Goal: Task Accomplishment & Management: Manage account settings

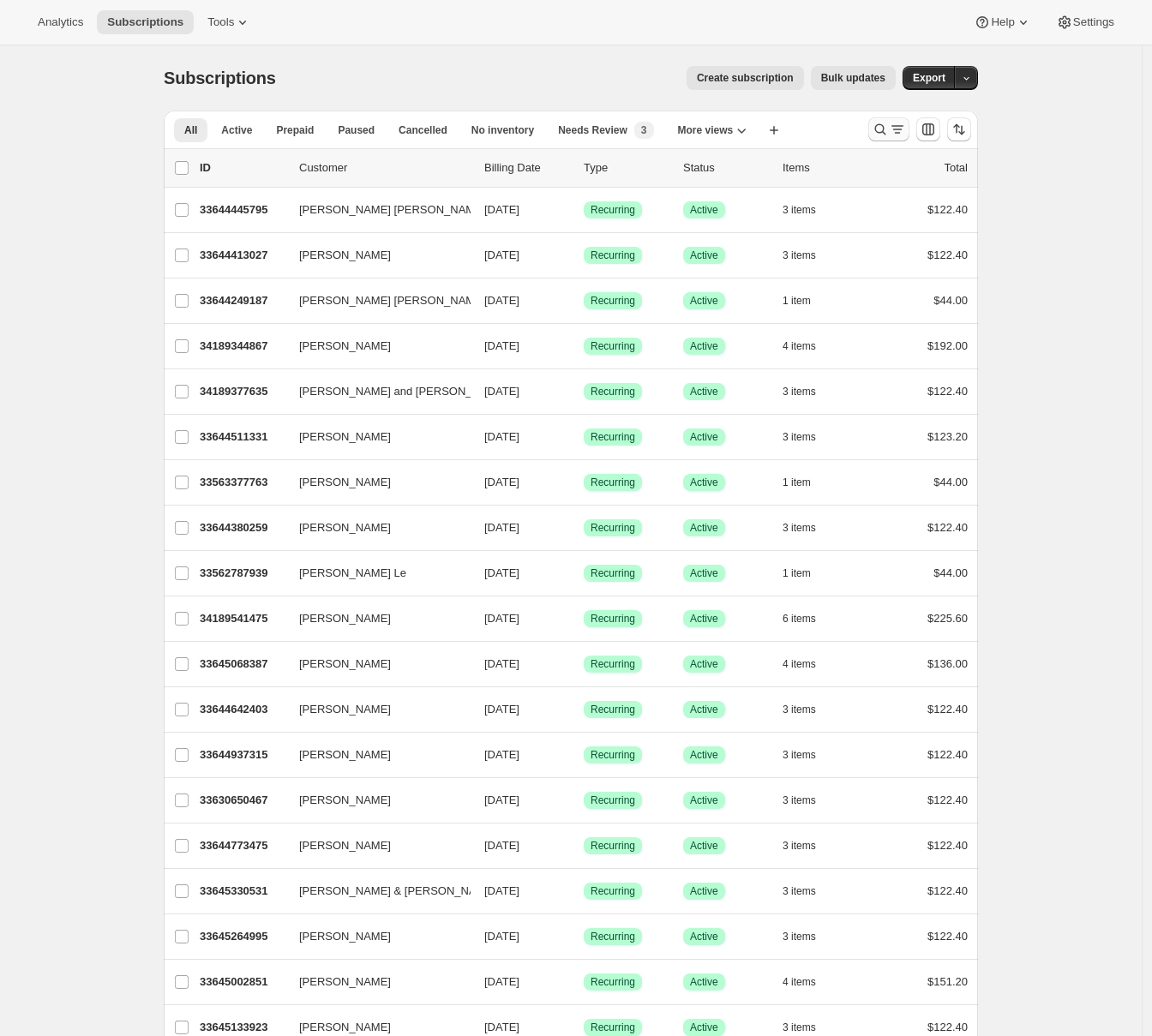
click at [896, 128] on icon "Search and filter results" at bounding box center [897, 129] width 17 height 17
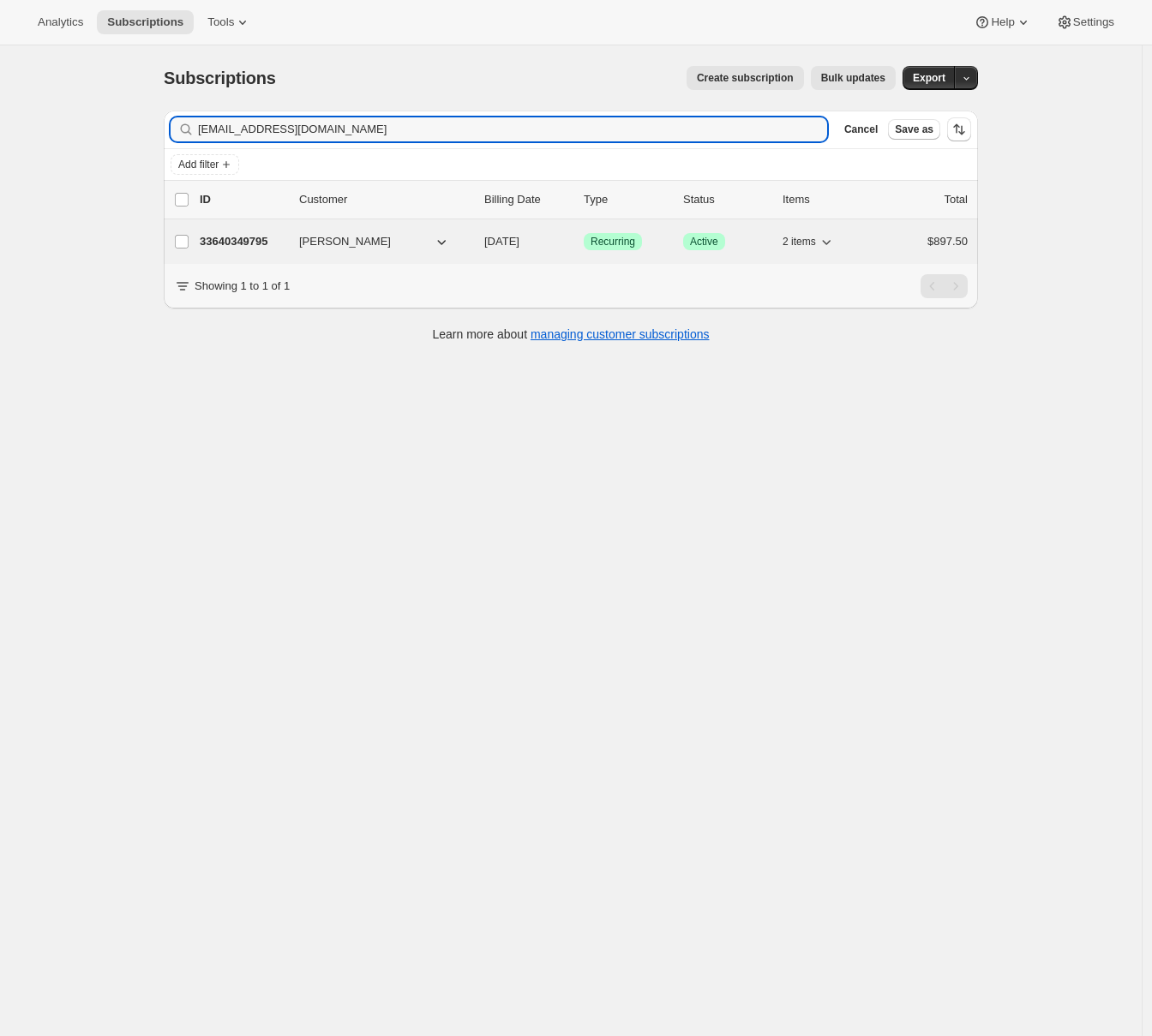
type input "fourhavliks@yahoo.com"
click at [223, 240] on p "33640349795" at bounding box center [242, 241] width 85 height 17
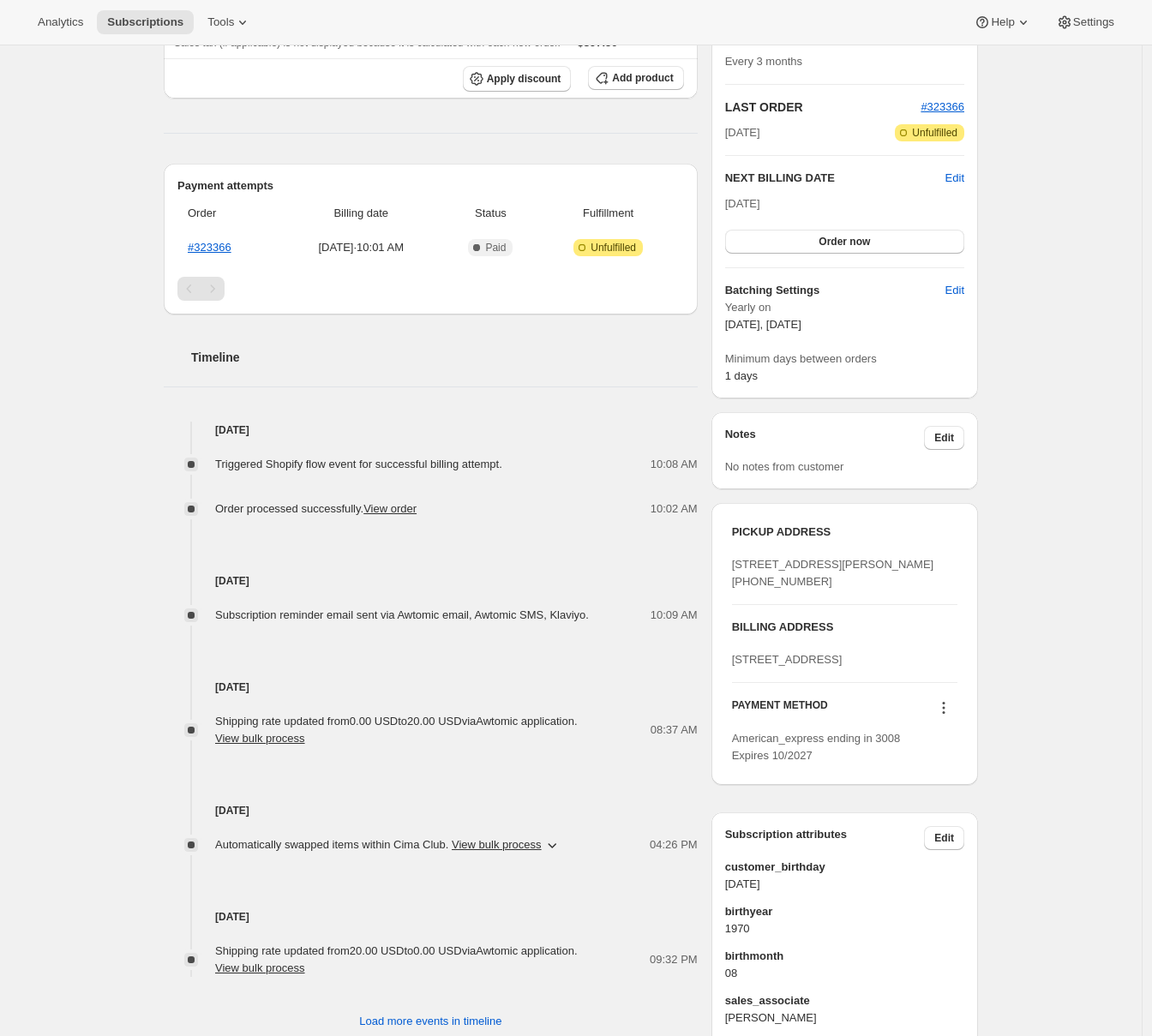
scroll to position [451, 0]
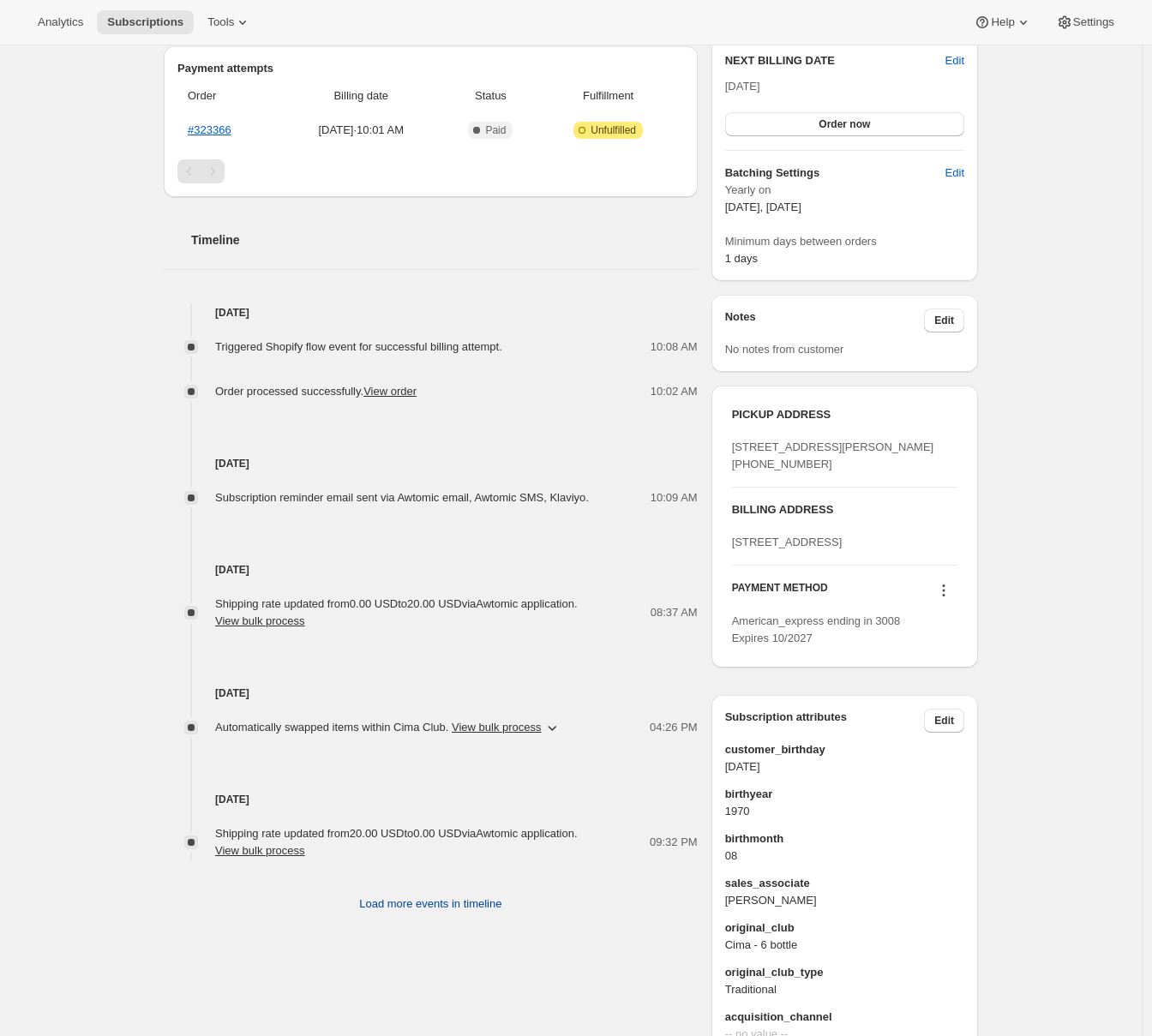
click at [379, 898] on span "Load more events in timeline" at bounding box center [430, 904] width 142 height 17
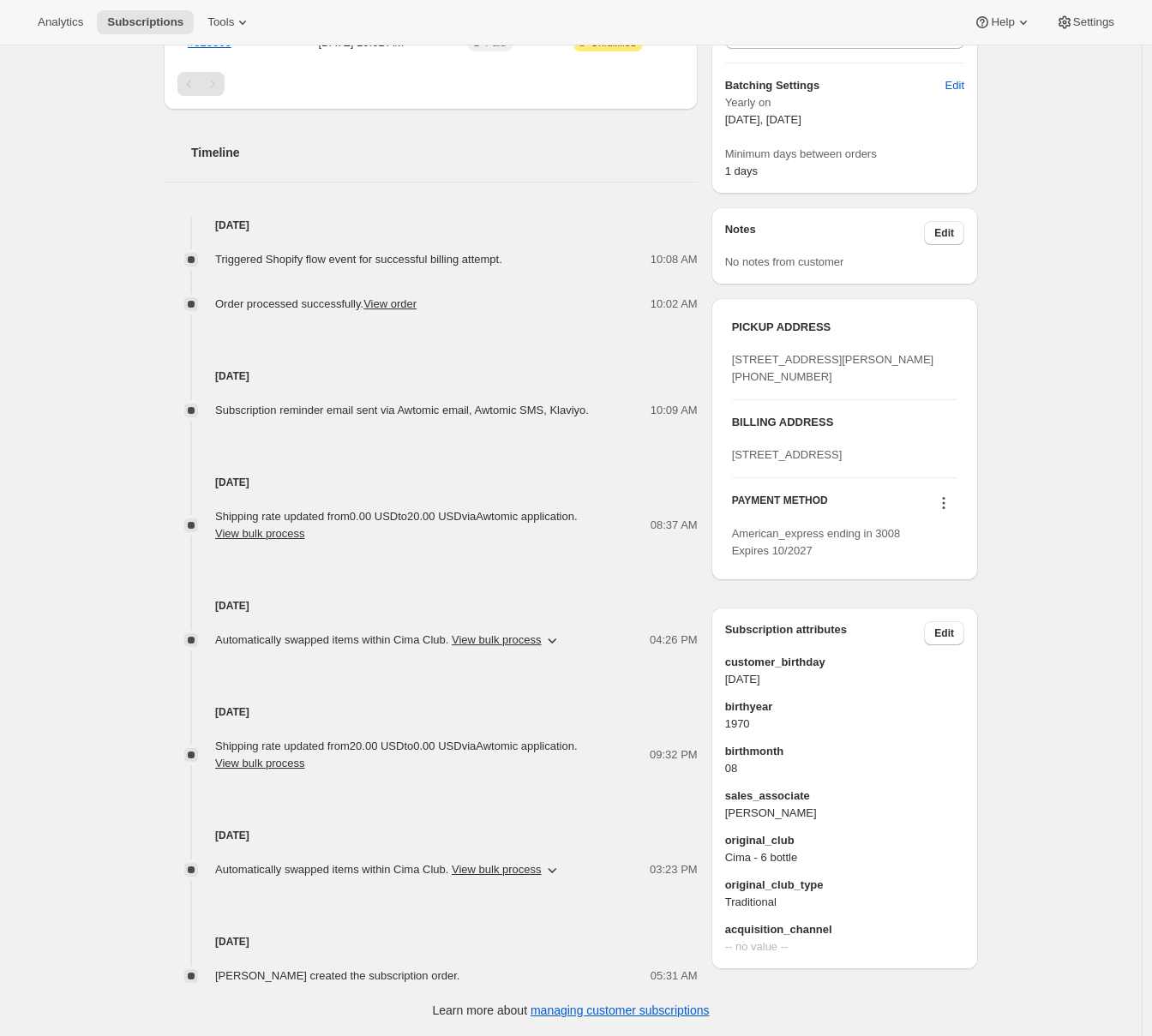
scroll to position [0, 0]
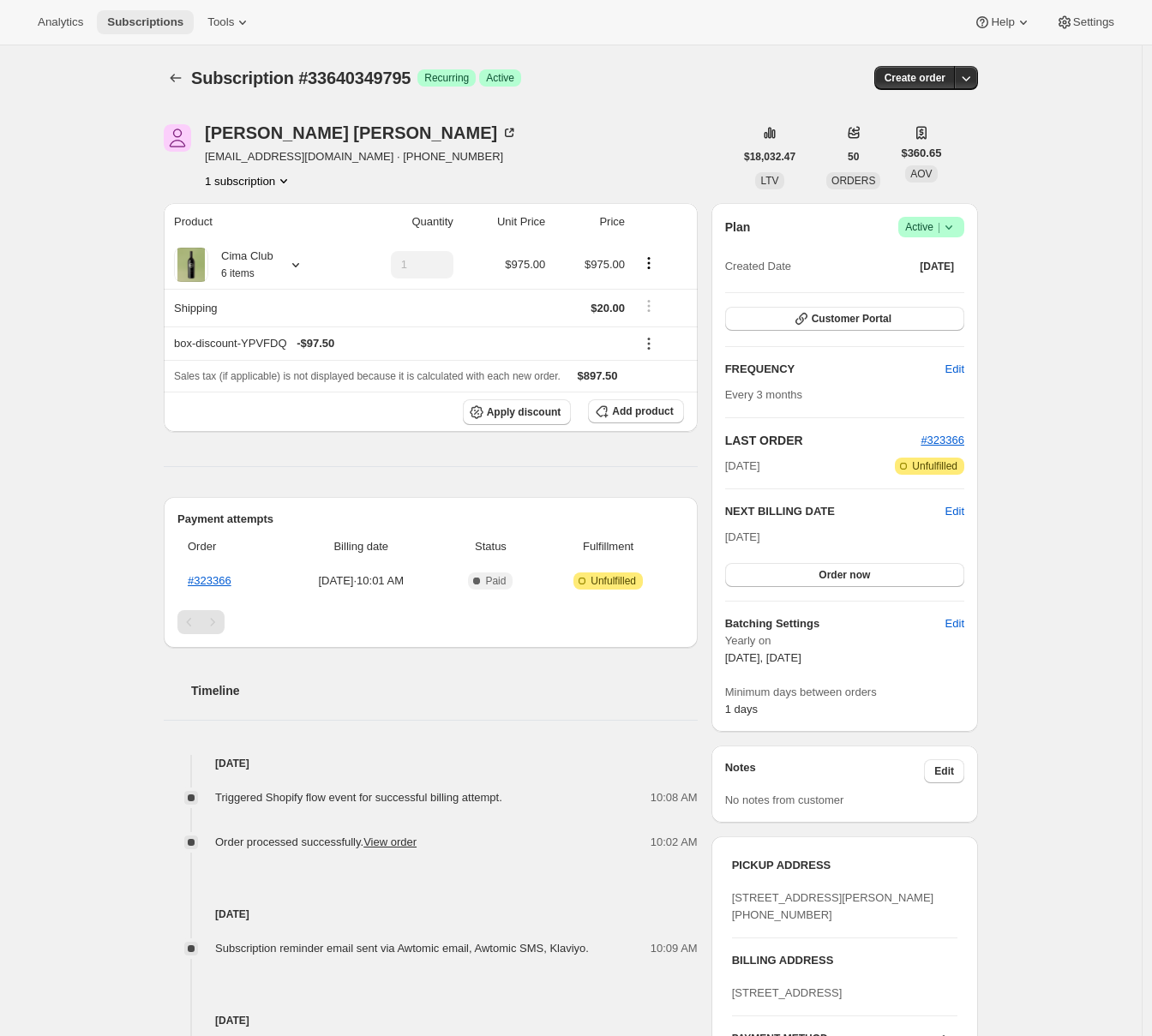
click at [153, 29] on button "Subscriptions" at bounding box center [146, 22] width 97 height 24
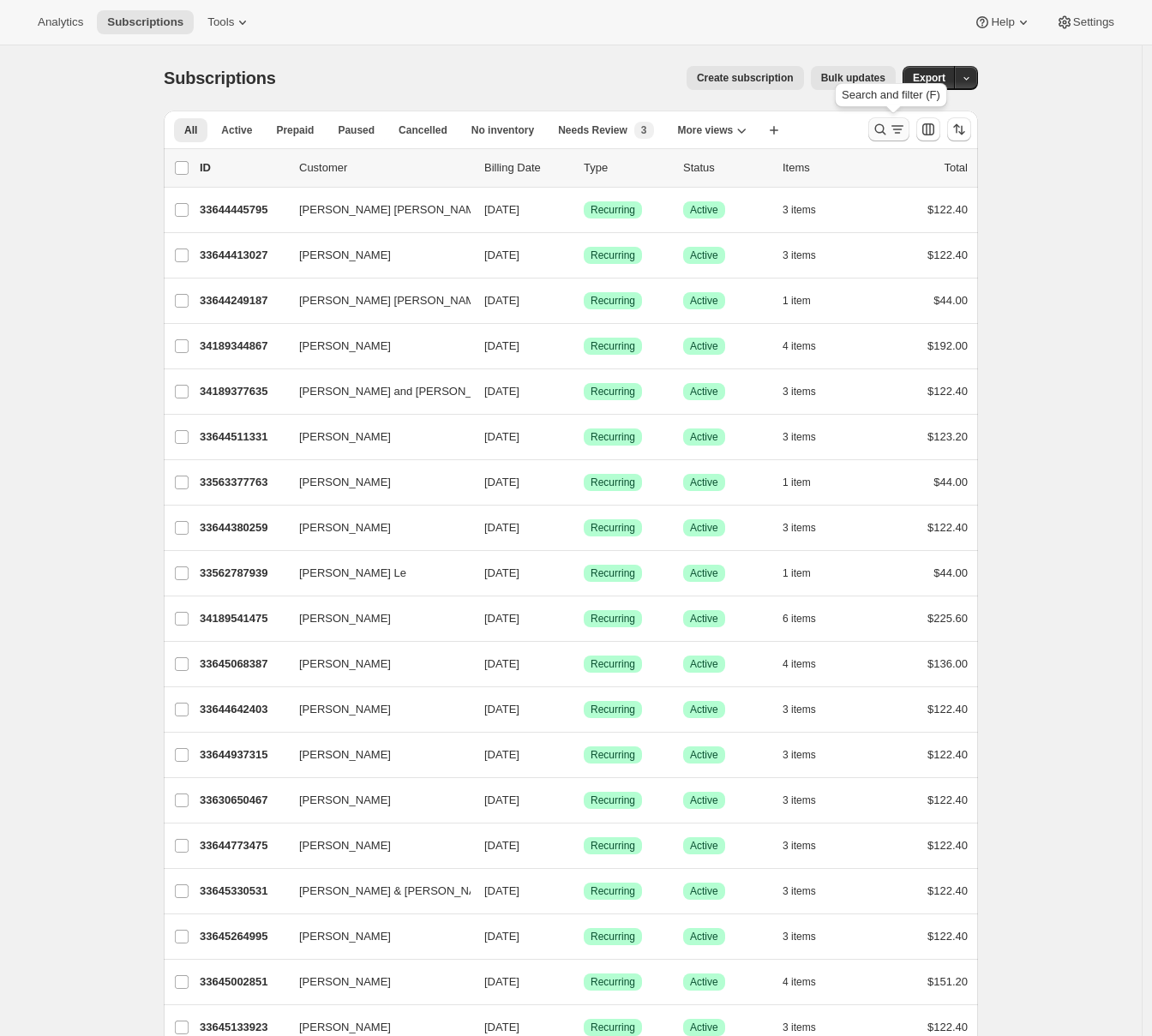
click at [880, 127] on icon "Search and filter results" at bounding box center [880, 129] width 17 height 17
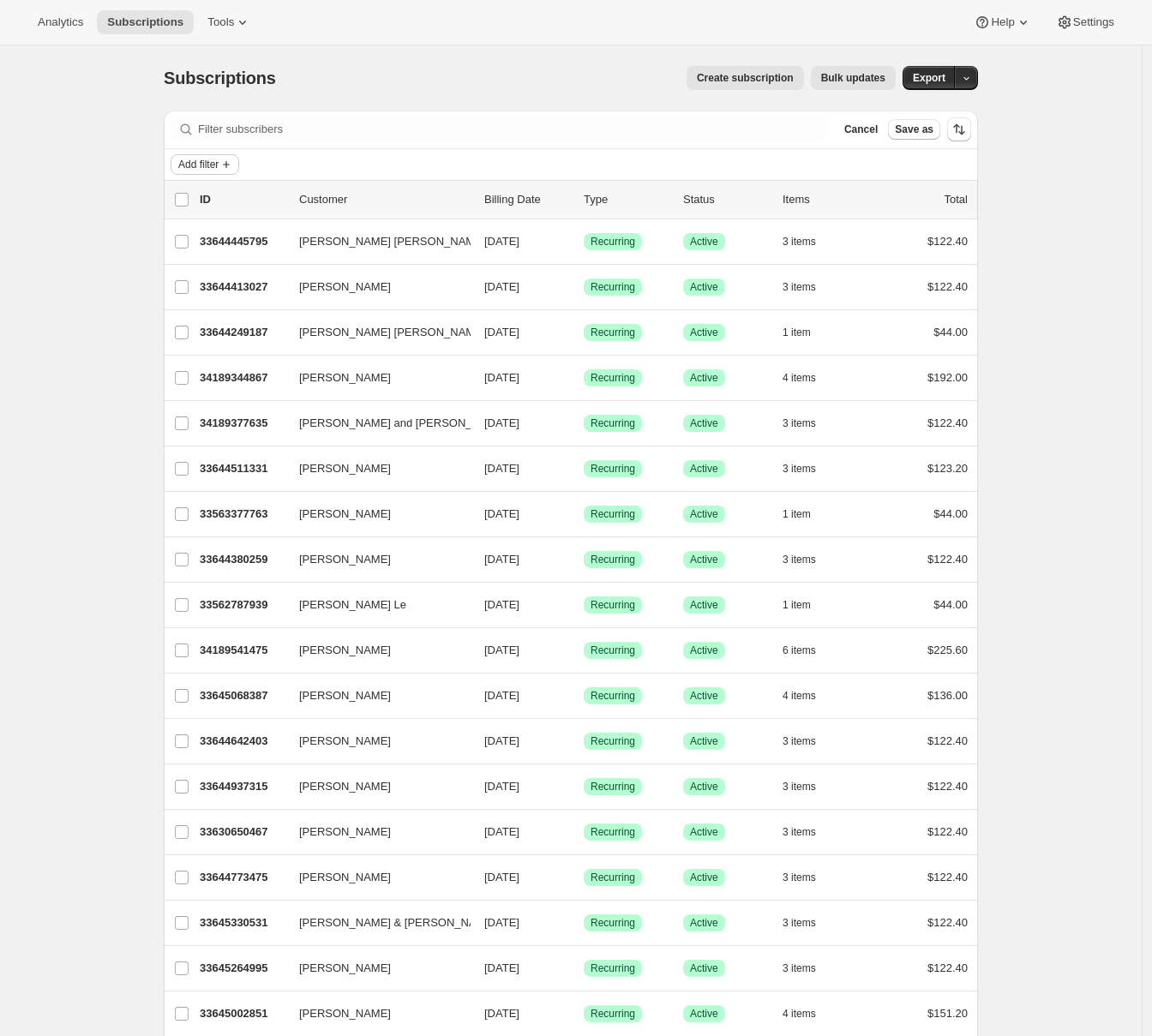
click at [229, 164] on icon "Add filter" at bounding box center [226, 164] width 14 height 14
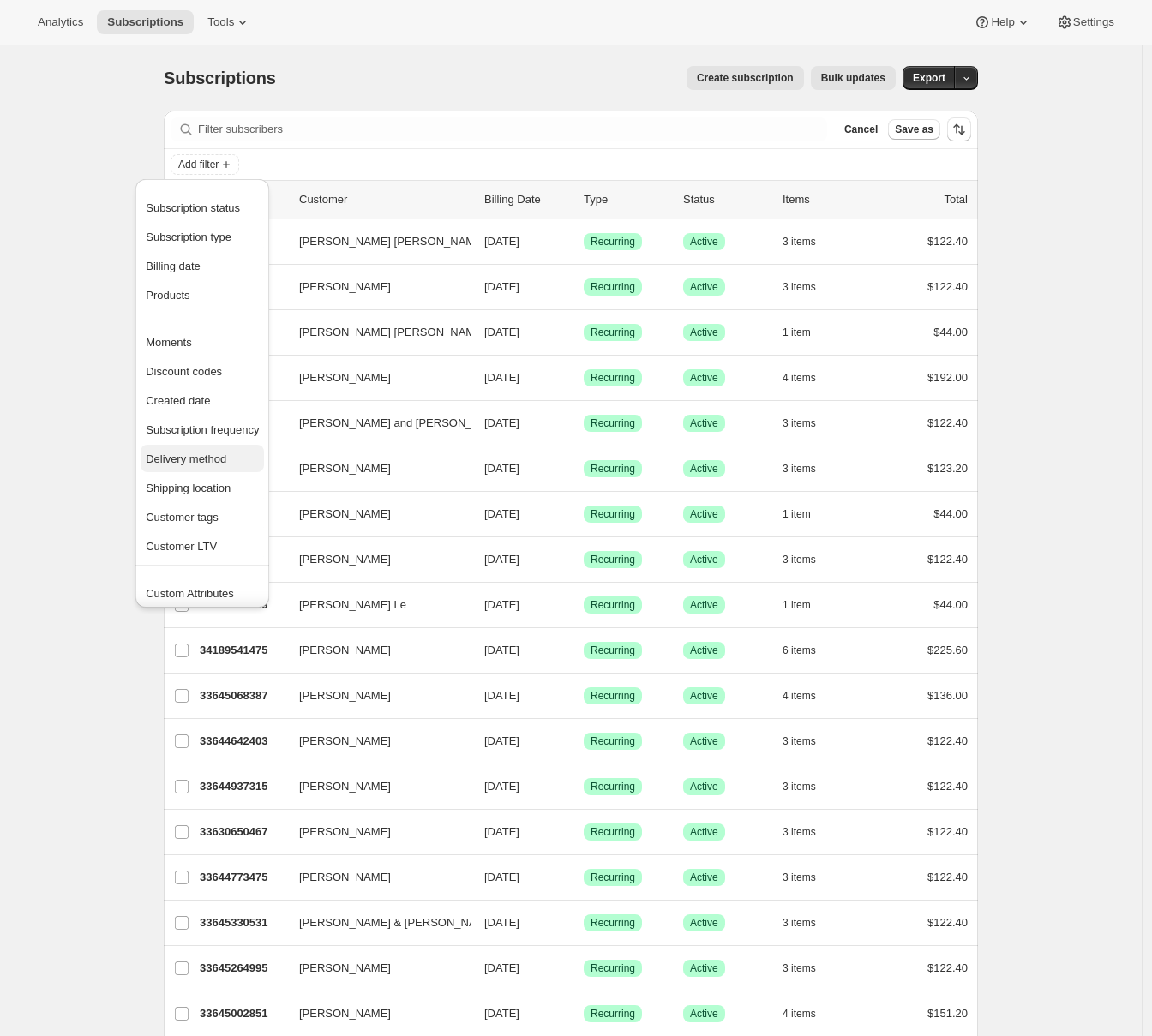
click at [212, 462] on span "Delivery method" at bounding box center [186, 458] width 81 height 13
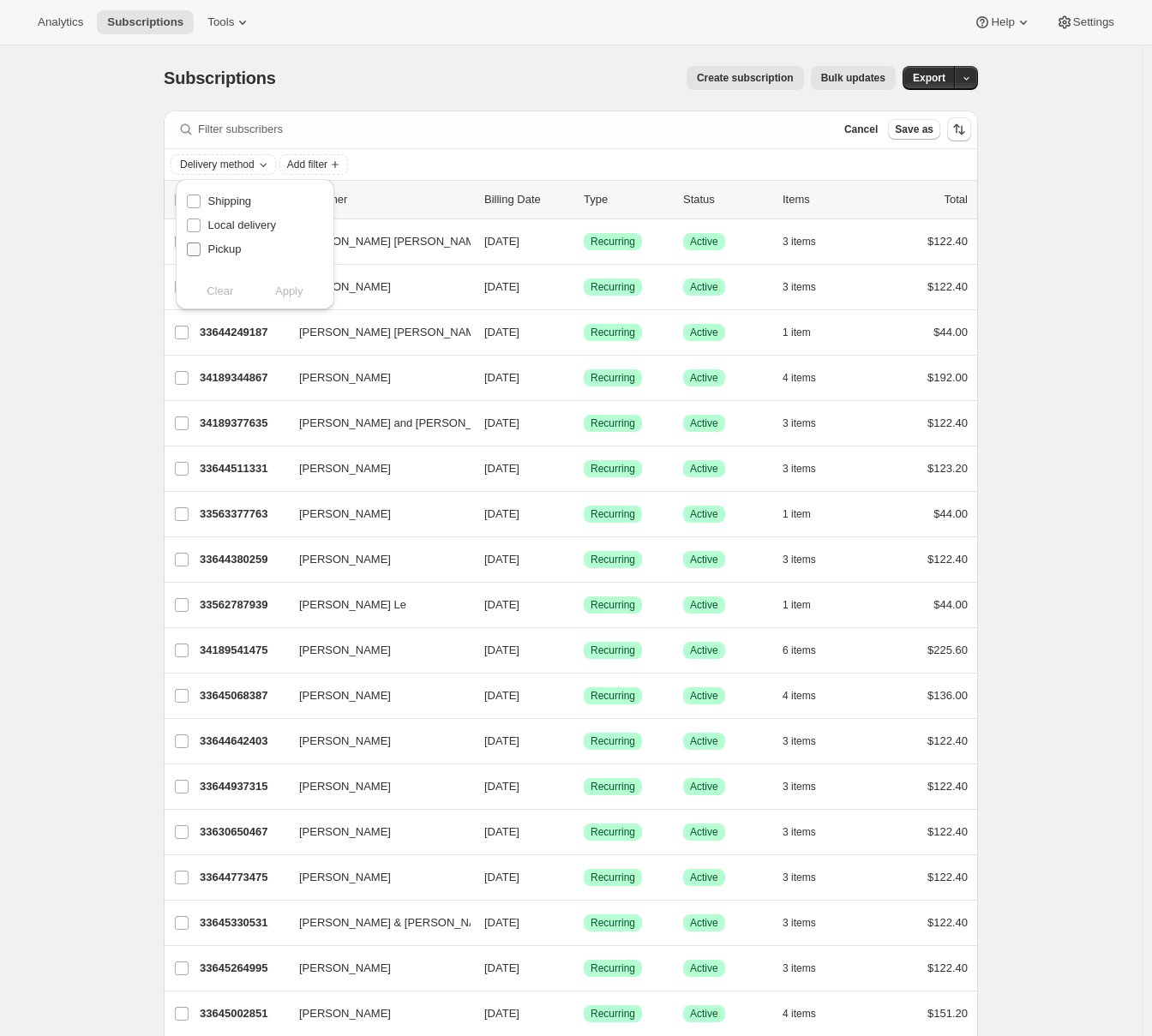
click at [222, 249] on span "Pickup" at bounding box center [225, 248] width 33 height 13
click at [201, 249] on input "Pickup" at bounding box center [194, 248] width 14 height 14
checkbox input "true"
click at [282, 287] on span "Apply" at bounding box center [289, 291] width 28 height 17
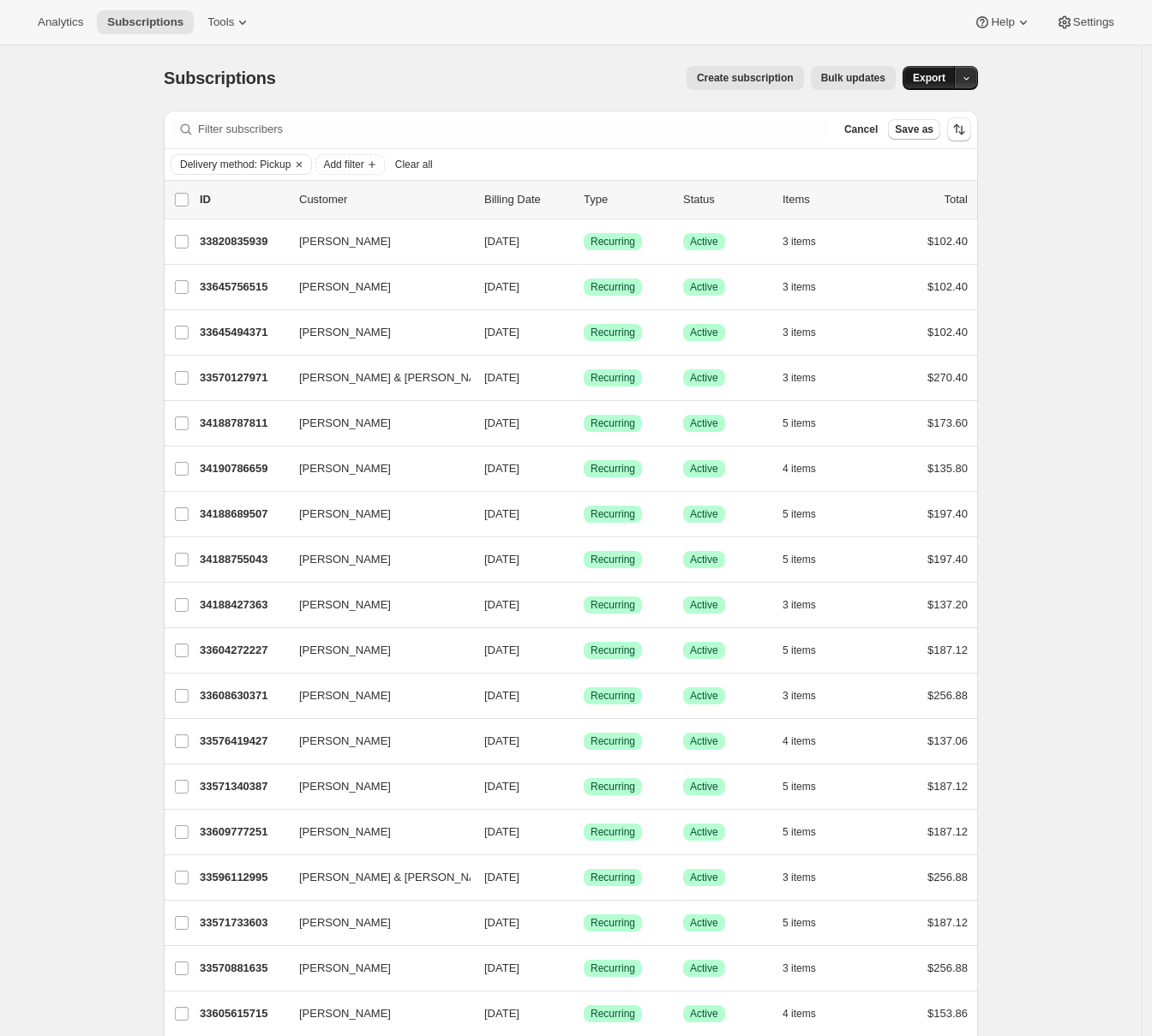
click at [935, 77] on span "Export" at bounding box center [929, 78] width 33 height 14
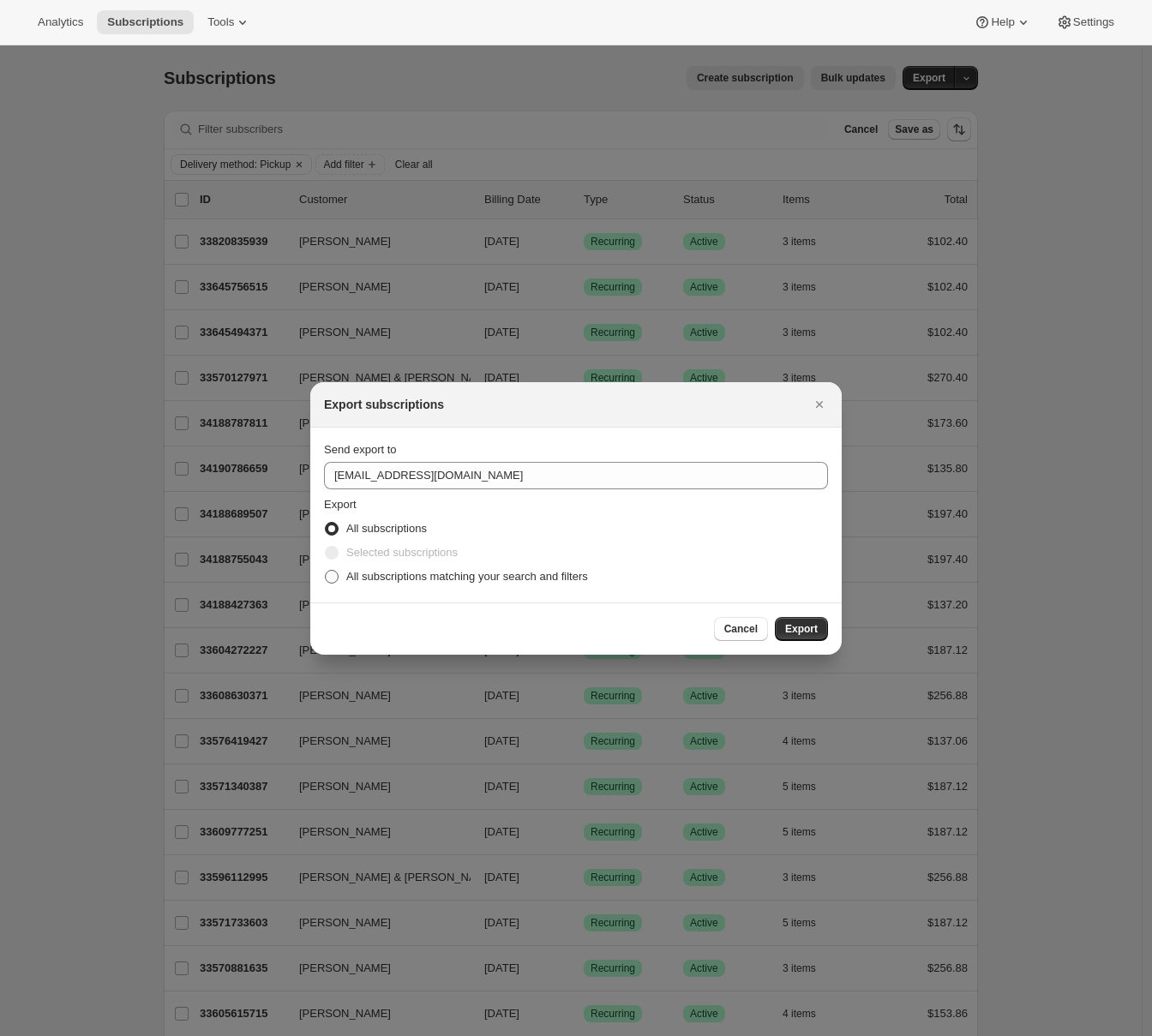
click at [364, 572] on span "All subscriptions matching your search and filters" at bounding box center [468, 576] width 242 height 13
click at [326, 570] on input "All subscriptions matching your search and filters" at bounding box center [325, 569] width 1 height 1
radio input "true"
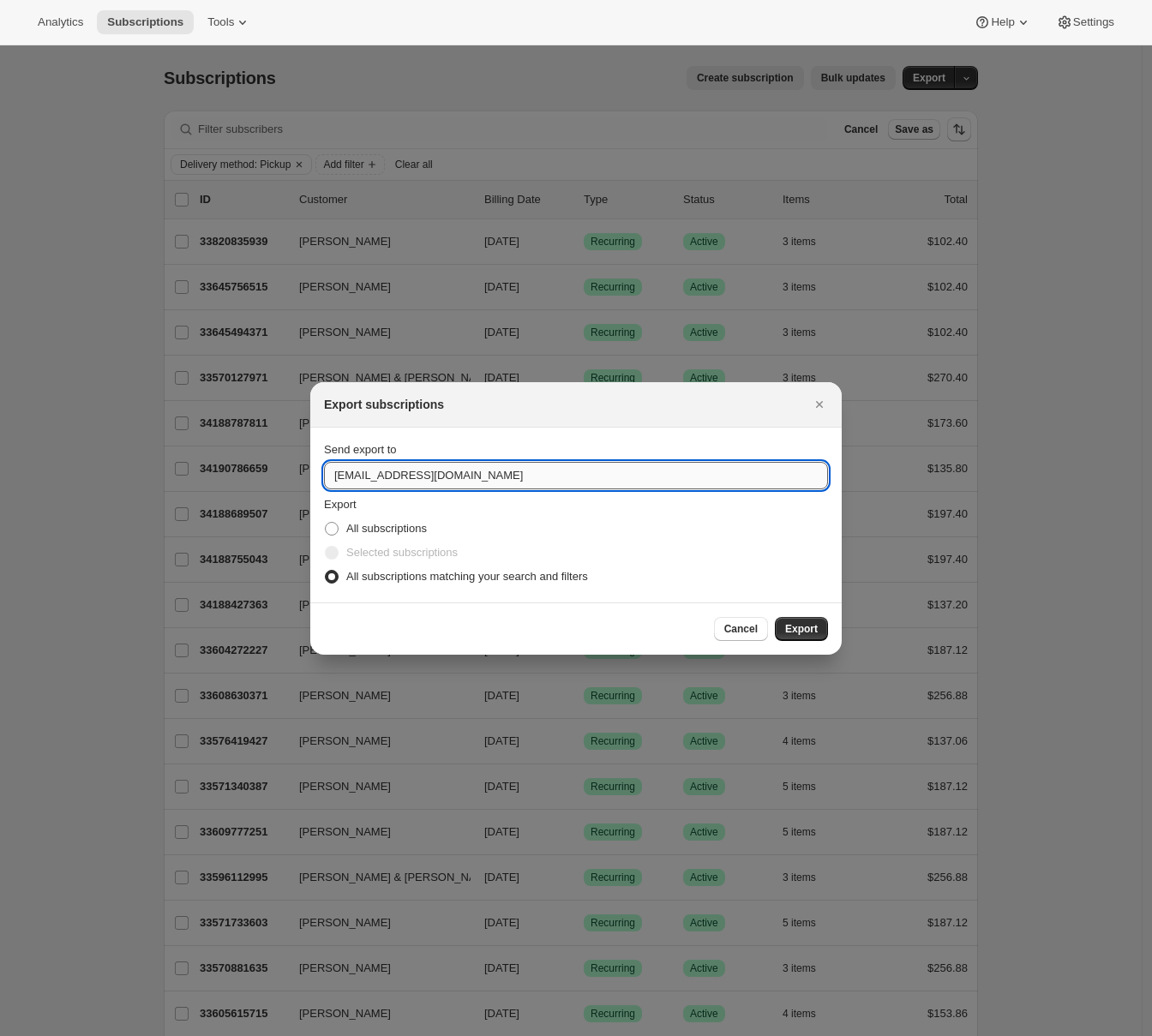
click at [403, 466] on input "winery@cliffamily.com" at bounding box center [575, 476] width 504 height 28
click at [402, 467] on input "winery@cliffamily.com" at bounding box center [575, 476] width 504 height 28
type input "adrian@awtomic.com"
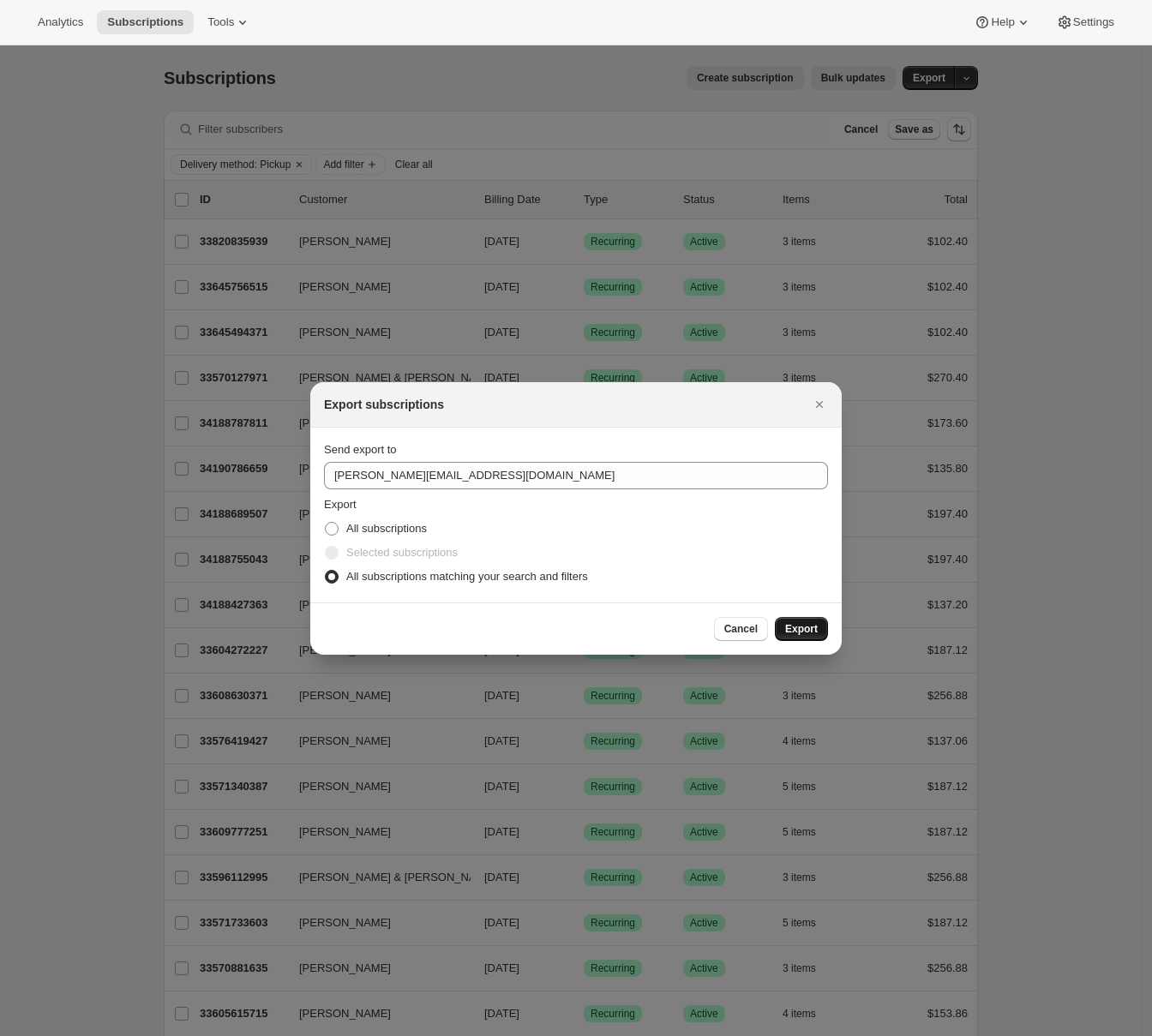
click at [821, 626] on button "Export" at bounding box center [802, 629] width 53 height 24
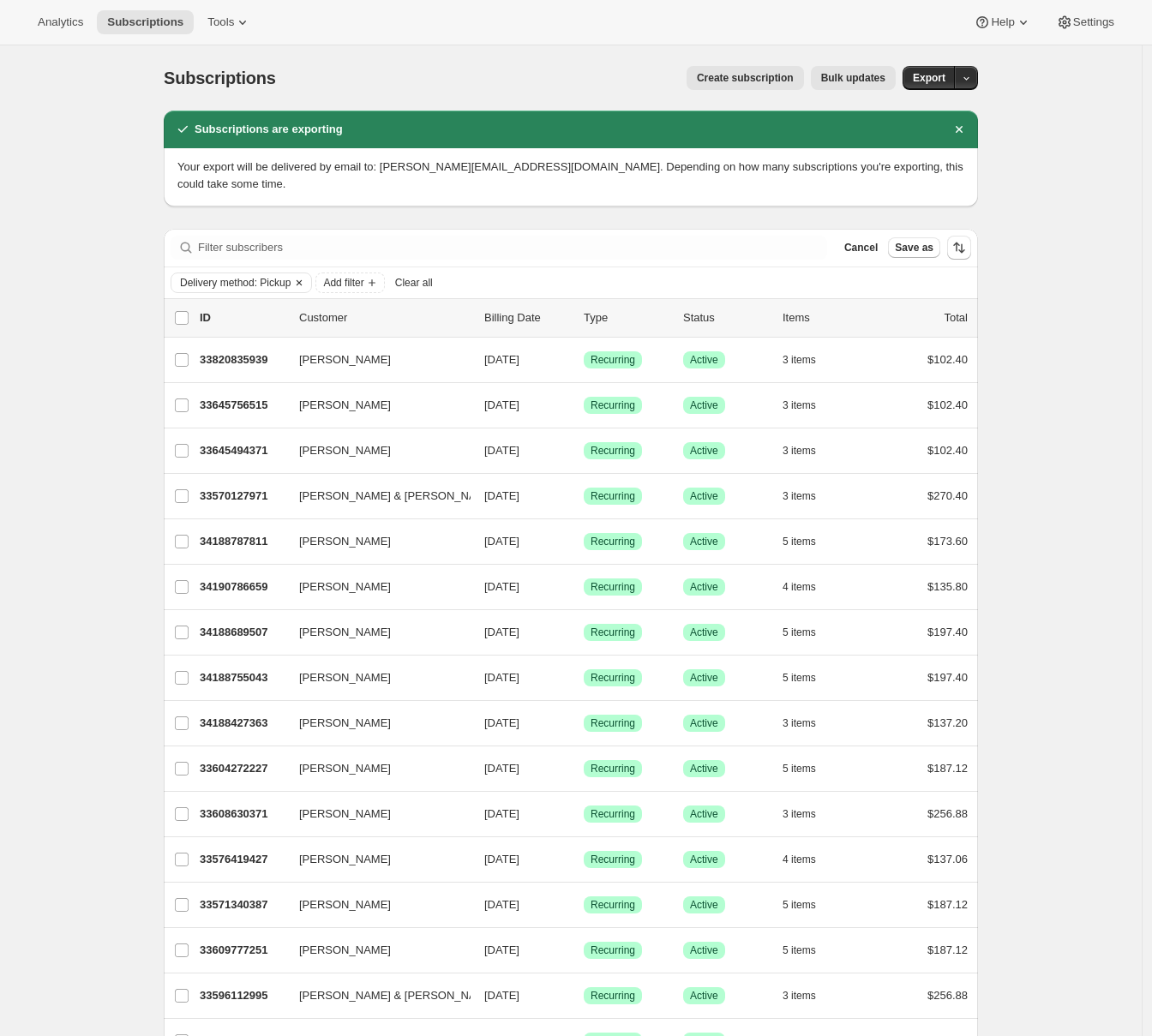
click at [306, 276] on icon "Clear" at bounding box center [299, 282] width 14 height 14
click at [518, 244] on div "Filter subscribers Cancel Save as" at bounding box center [570, 248] width 814 height 38
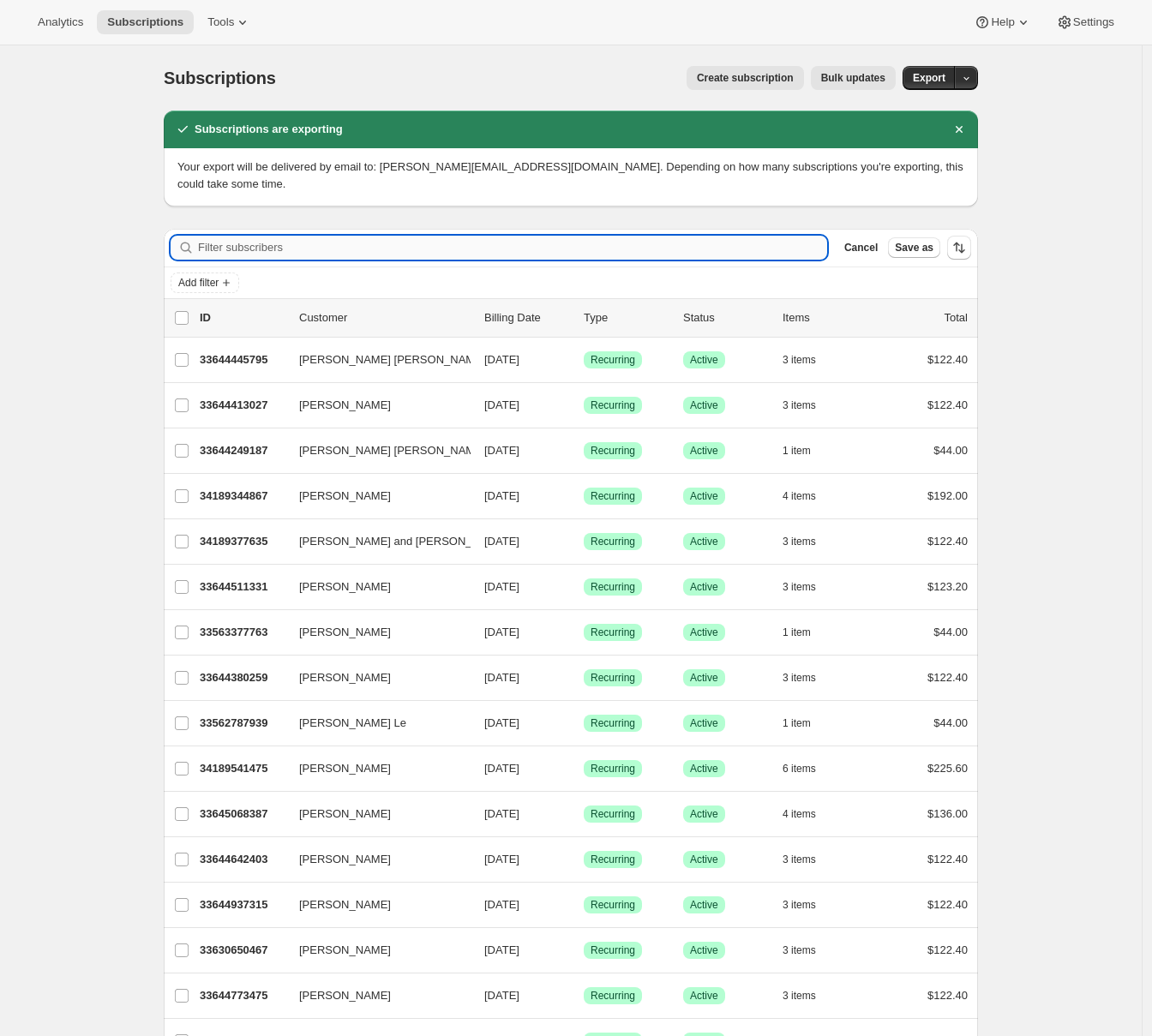
click at [328, 236] on input "Filter subscribers" at bounding box center [513, 248] width 629 height 24
paste input "fourhavliks@yahoo.com"
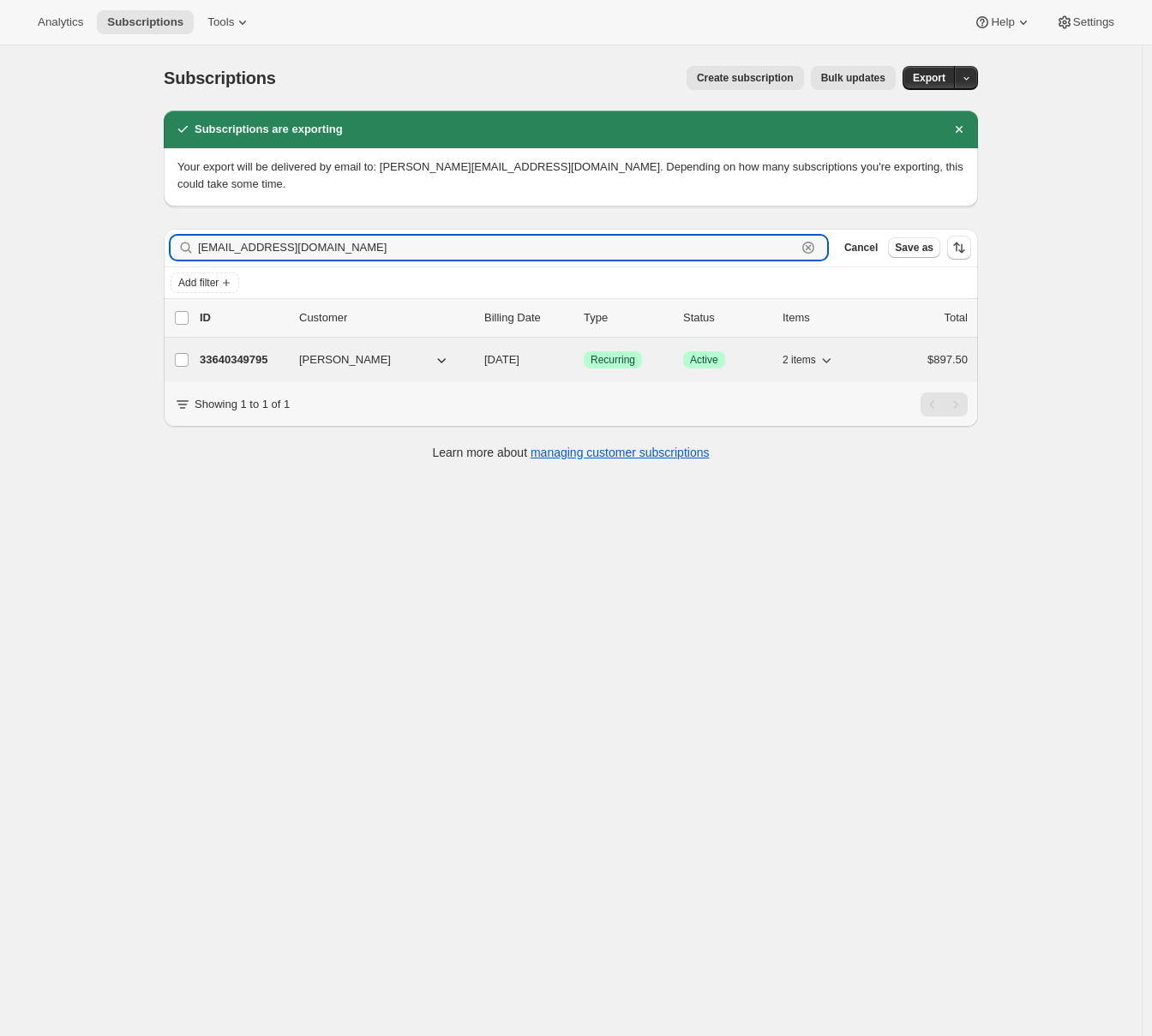
type input "fourhavliks@yahoo.com"
click at [227, 351] on p "33640349795" at bounding box center [242, 359] width 85 height 17
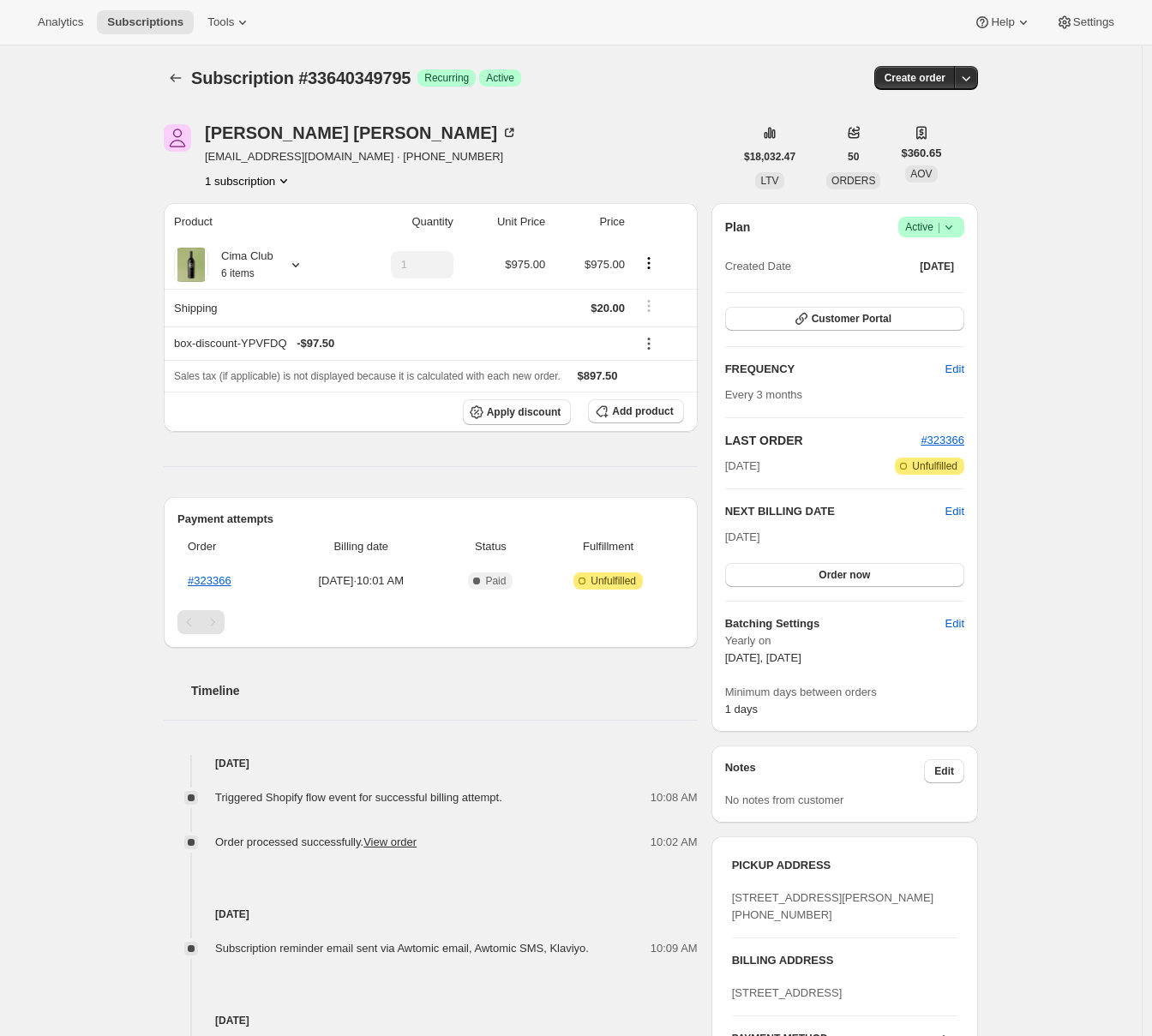
scroll to position [165, 0]
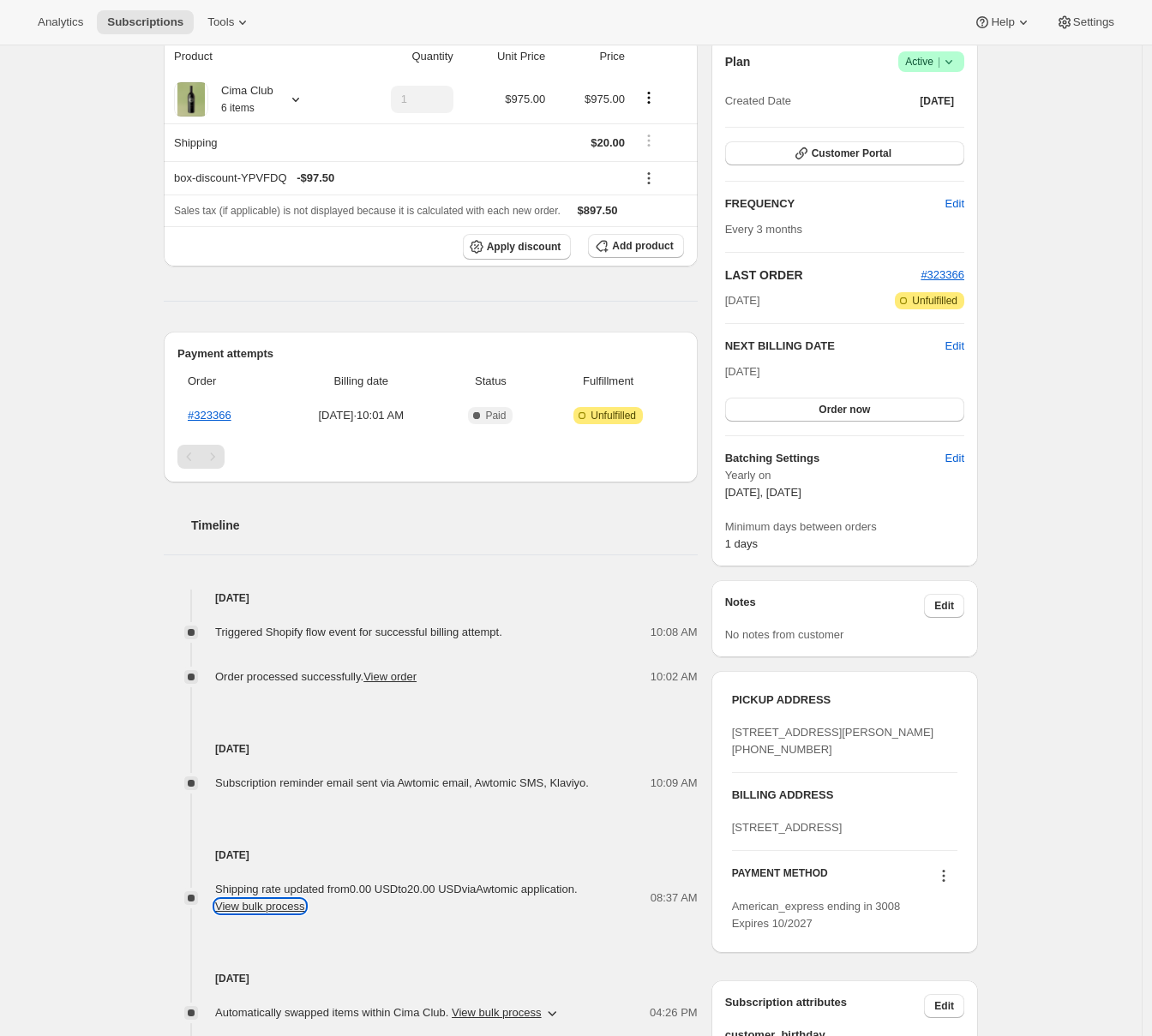
click at [259, 910] on button "View bulk process" at bounding box center [260, 906] width 90 height 13
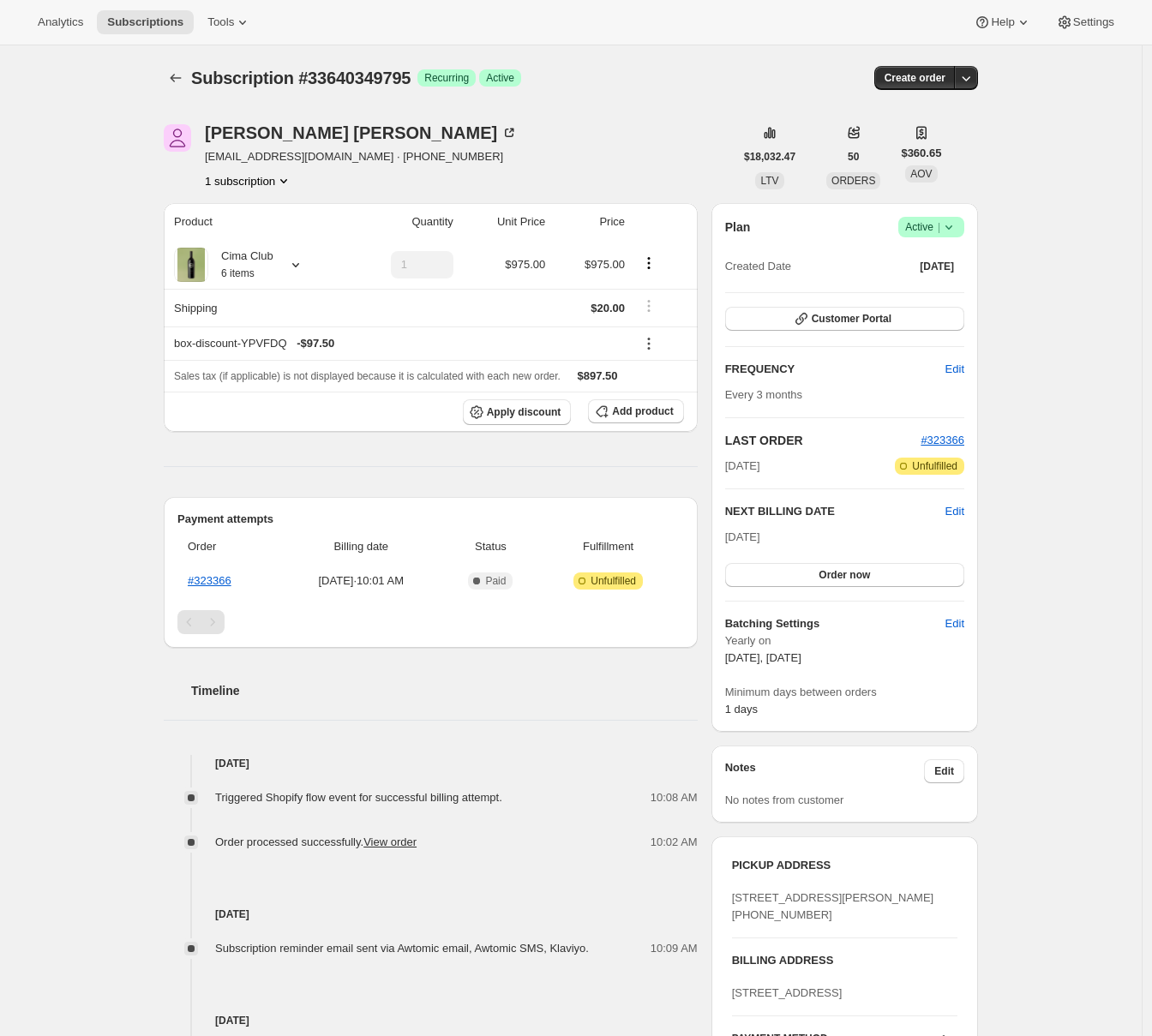
click at [106, 257] on div "Subscription #33640349795. This page is ready Subscription #33640349795 Success…" at bounding box center [570, 802] width 1142 height 1513
click at [181, 85] on icon "Subscriptions" at bounding box center [175, 78] width 17 height 17
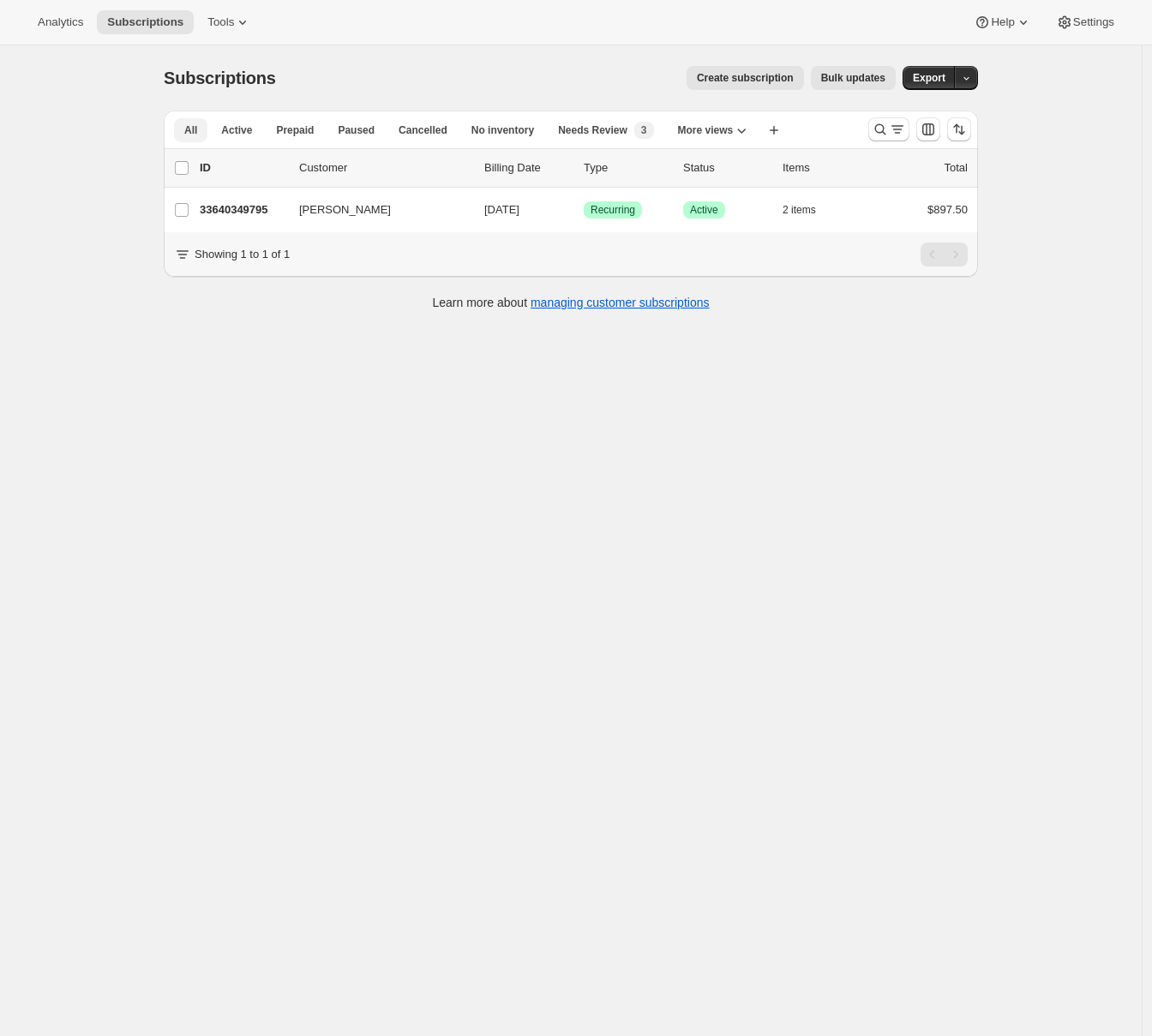
click at [205, 132] on button "All" at bounding box center [191, 130] width 33 height 24
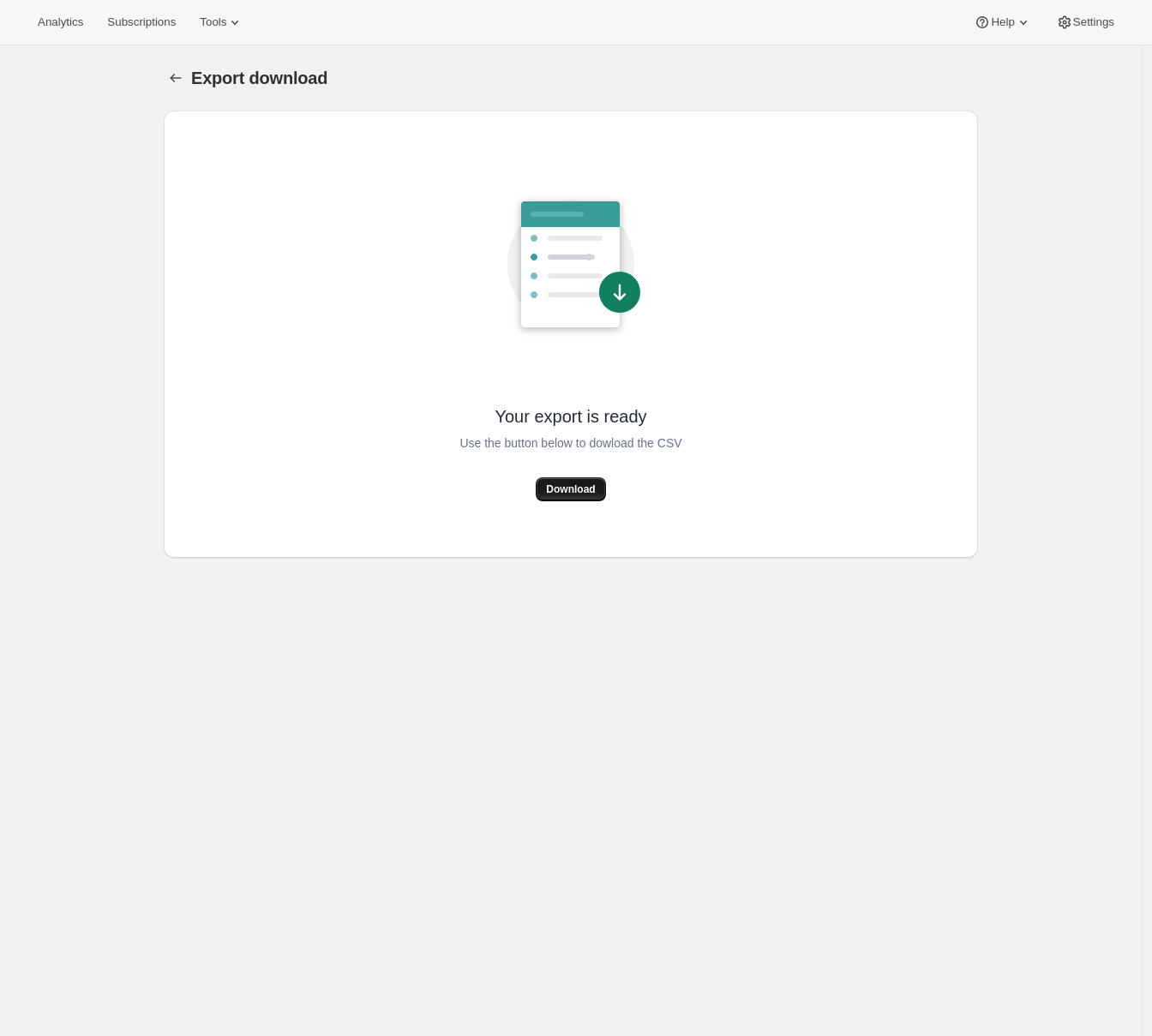
click at [577, 487] on span "Download" at bounding box center [570, 489] width 49 height 14
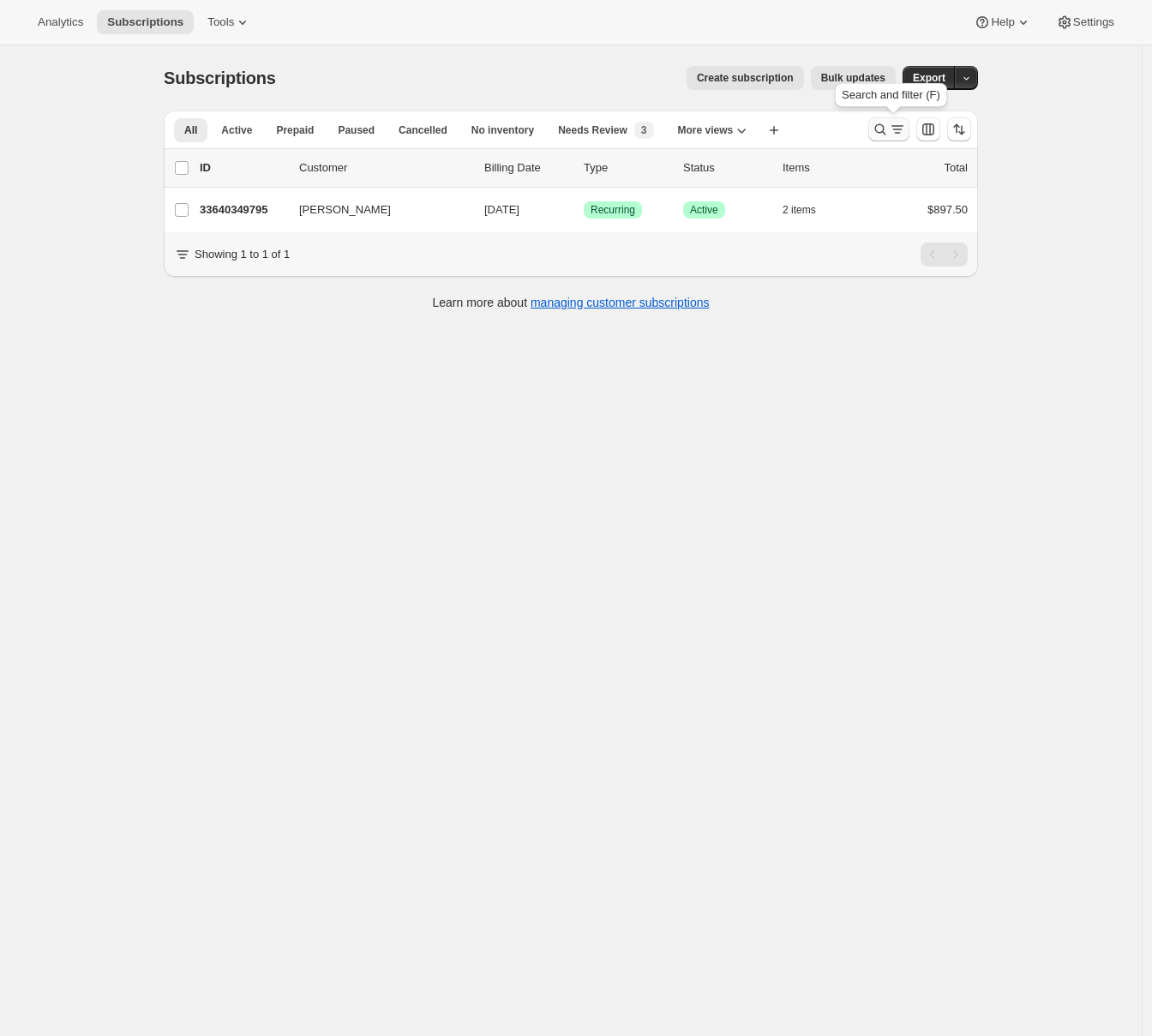
click at [887, 138] on button "Search and filter results" at bounding box center [889, 129] width 41 height 24
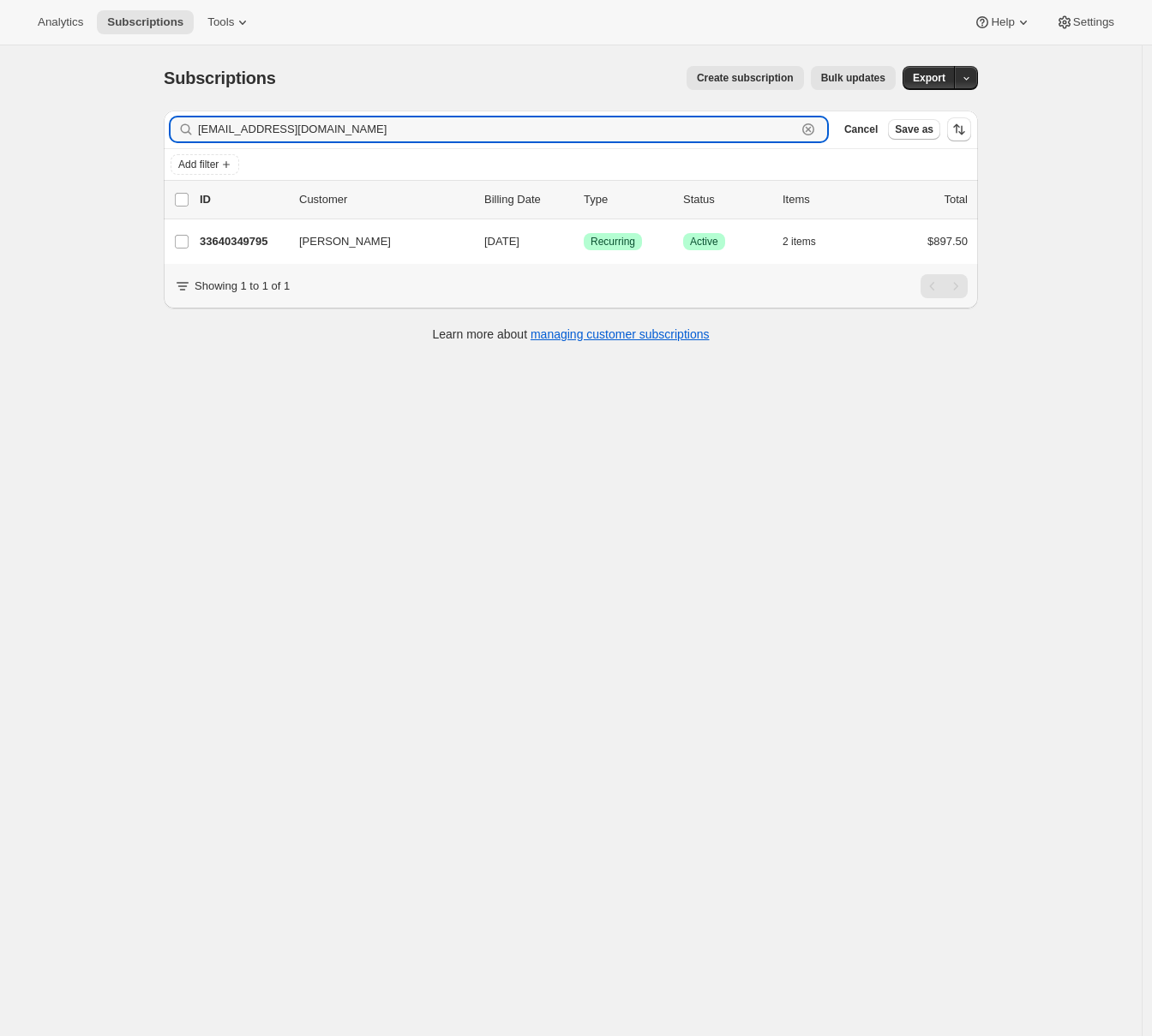
click at [812, 130] on icon "button" at bounding box center [808, 129] width 6 height 6
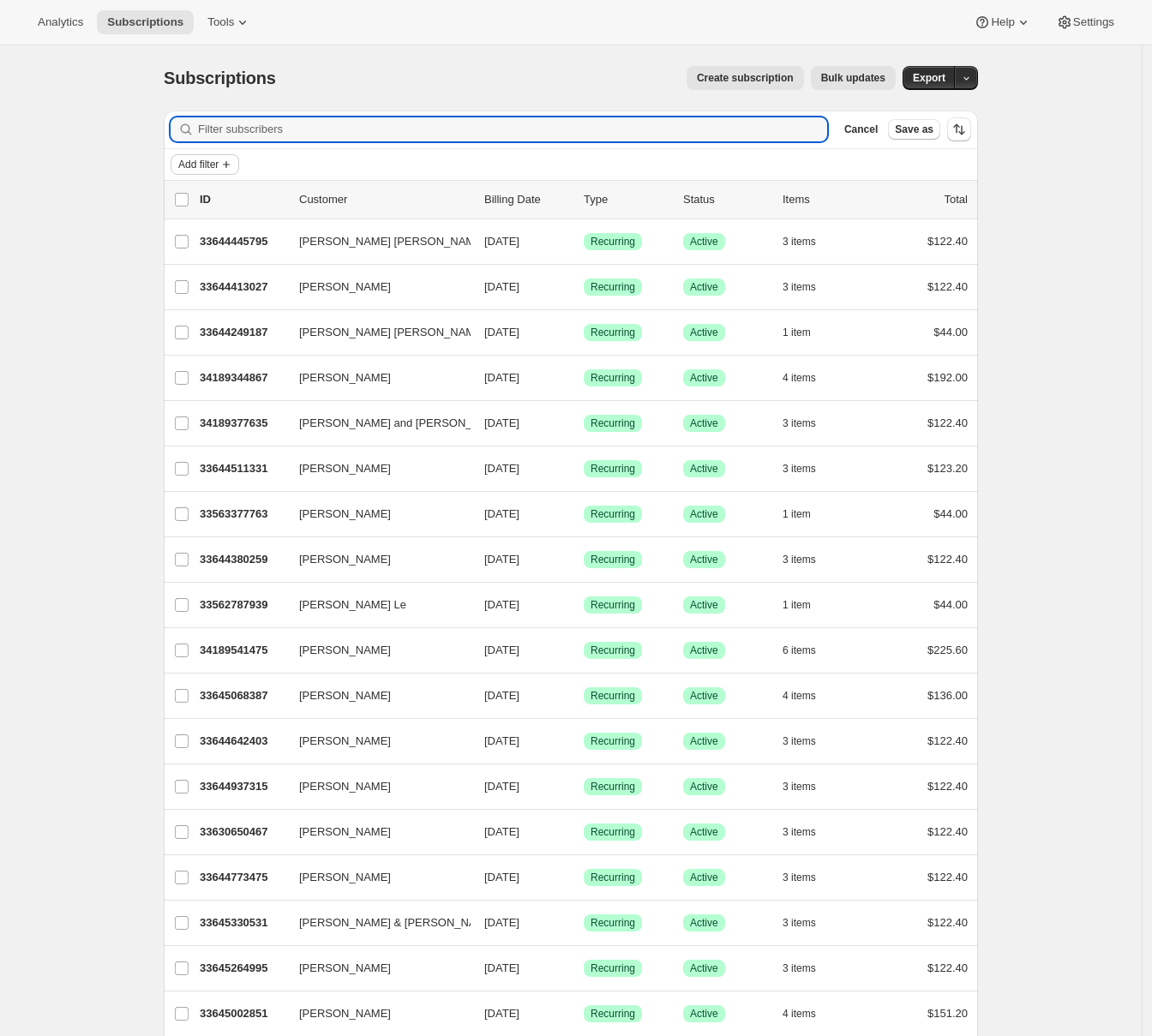
click at [216, 170] on span "Add filter" at bounding box center [198, 164] width 40 height 14
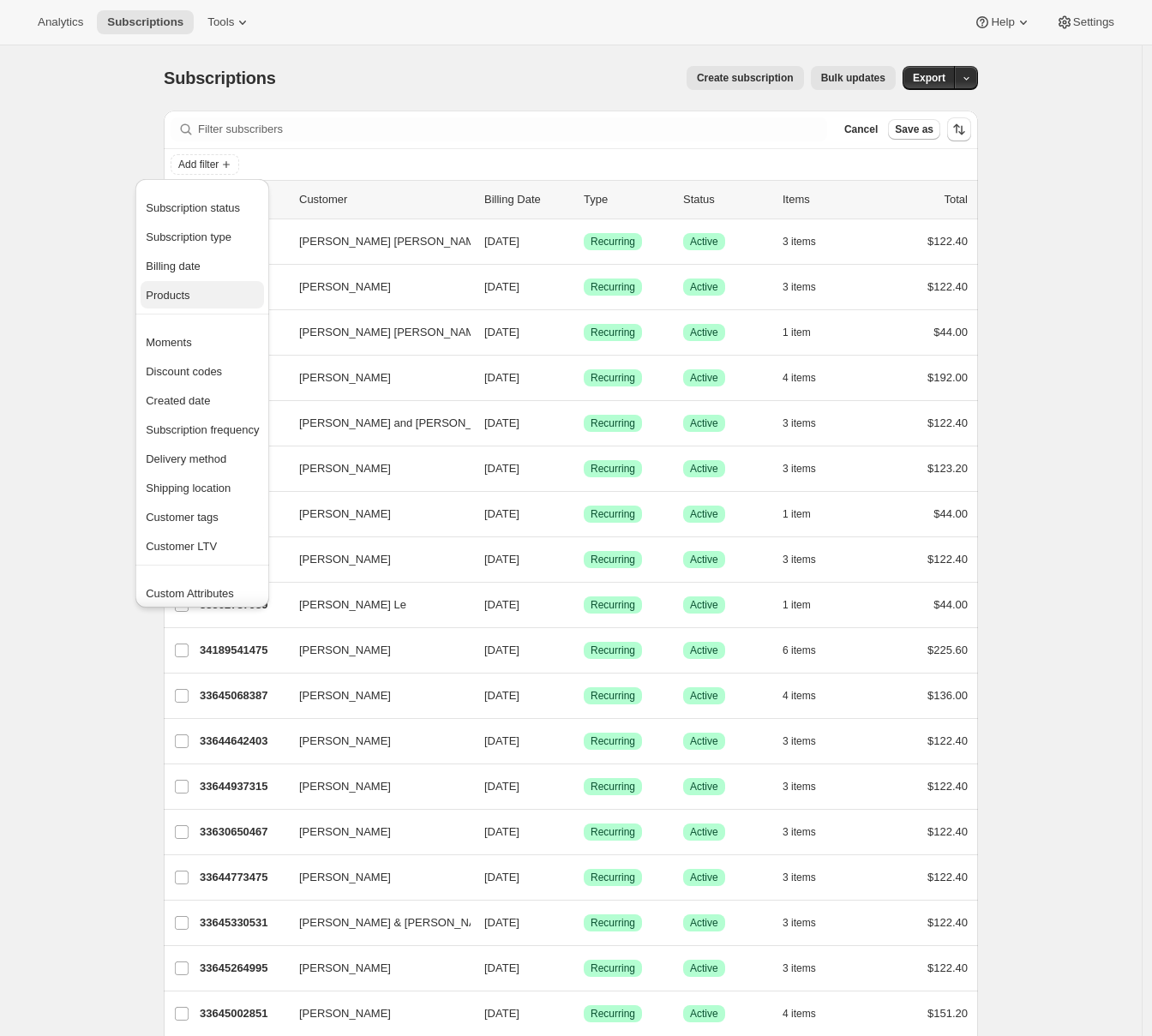
click at [177, 284] on button "Products" at bounding box center [202, 295] width 124 height 28
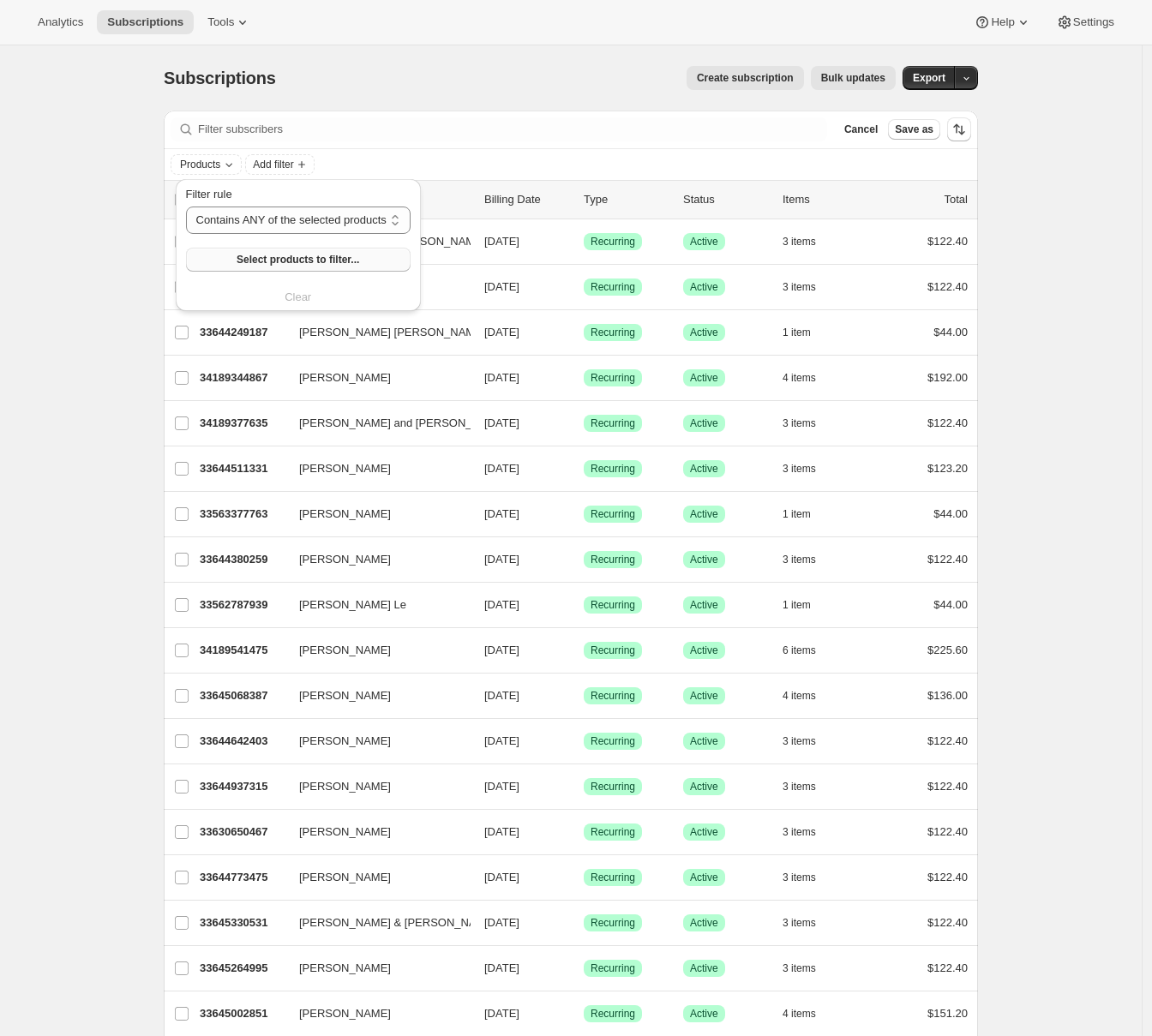
click at [268, 270] on button "Select products to filter..." at bounding box center [298, 259] width 225 height 24
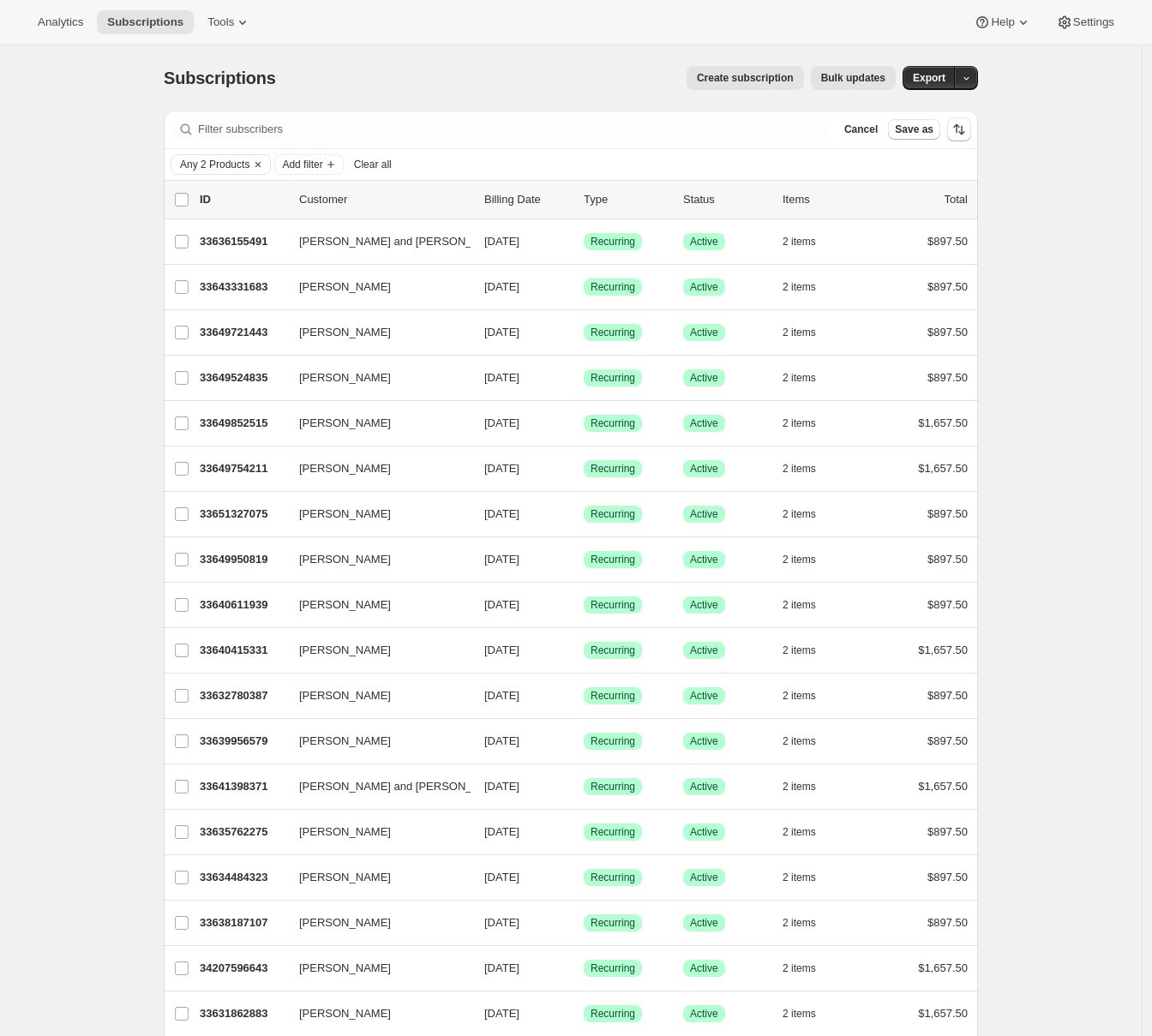
click at [299, 169] on span "Add filter" at bounding box center [302, 164] width 40 height 14
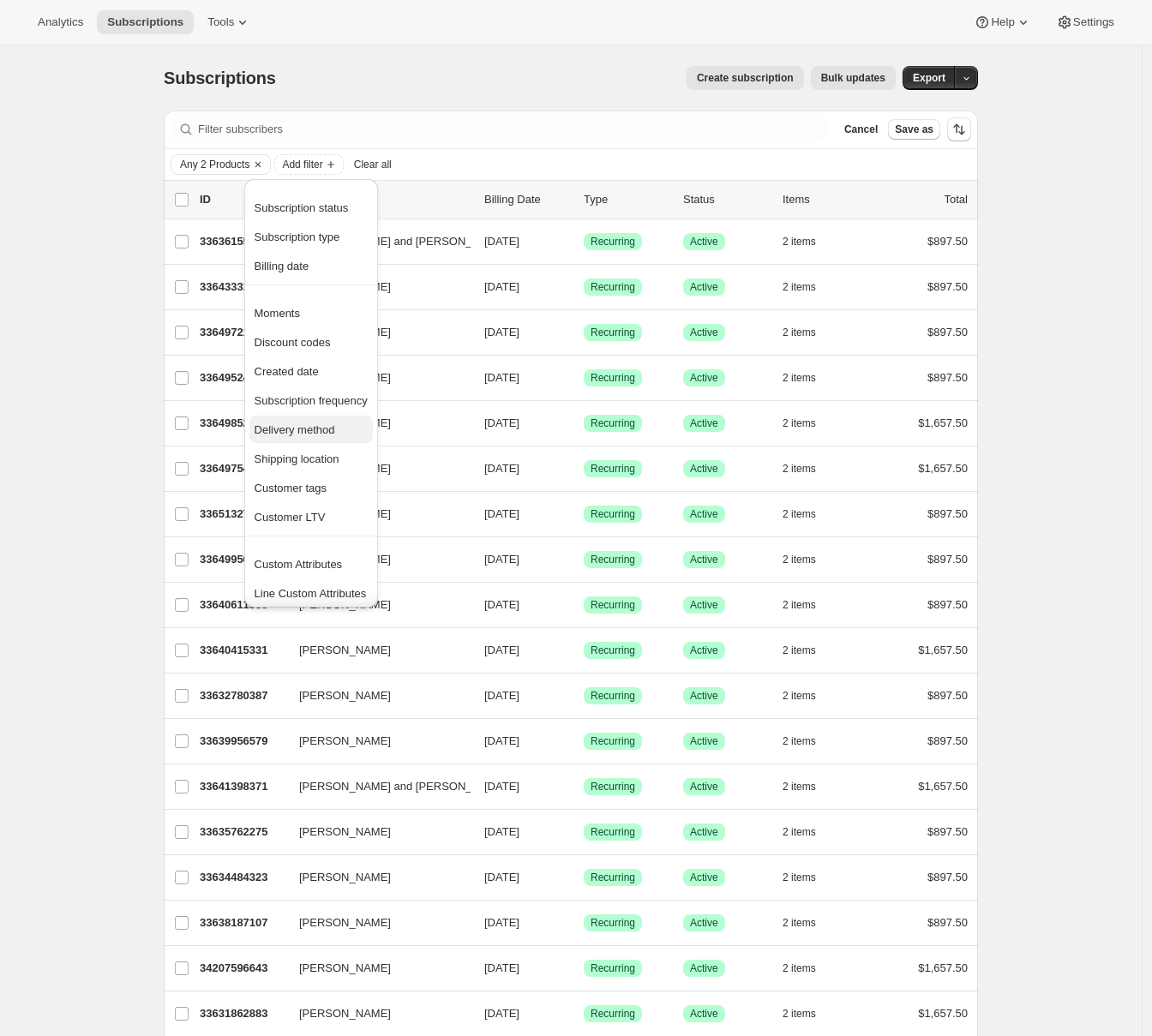
click at [294, 428] on span "Delivery method" at bounding box center [295, 430] width 81 height 13
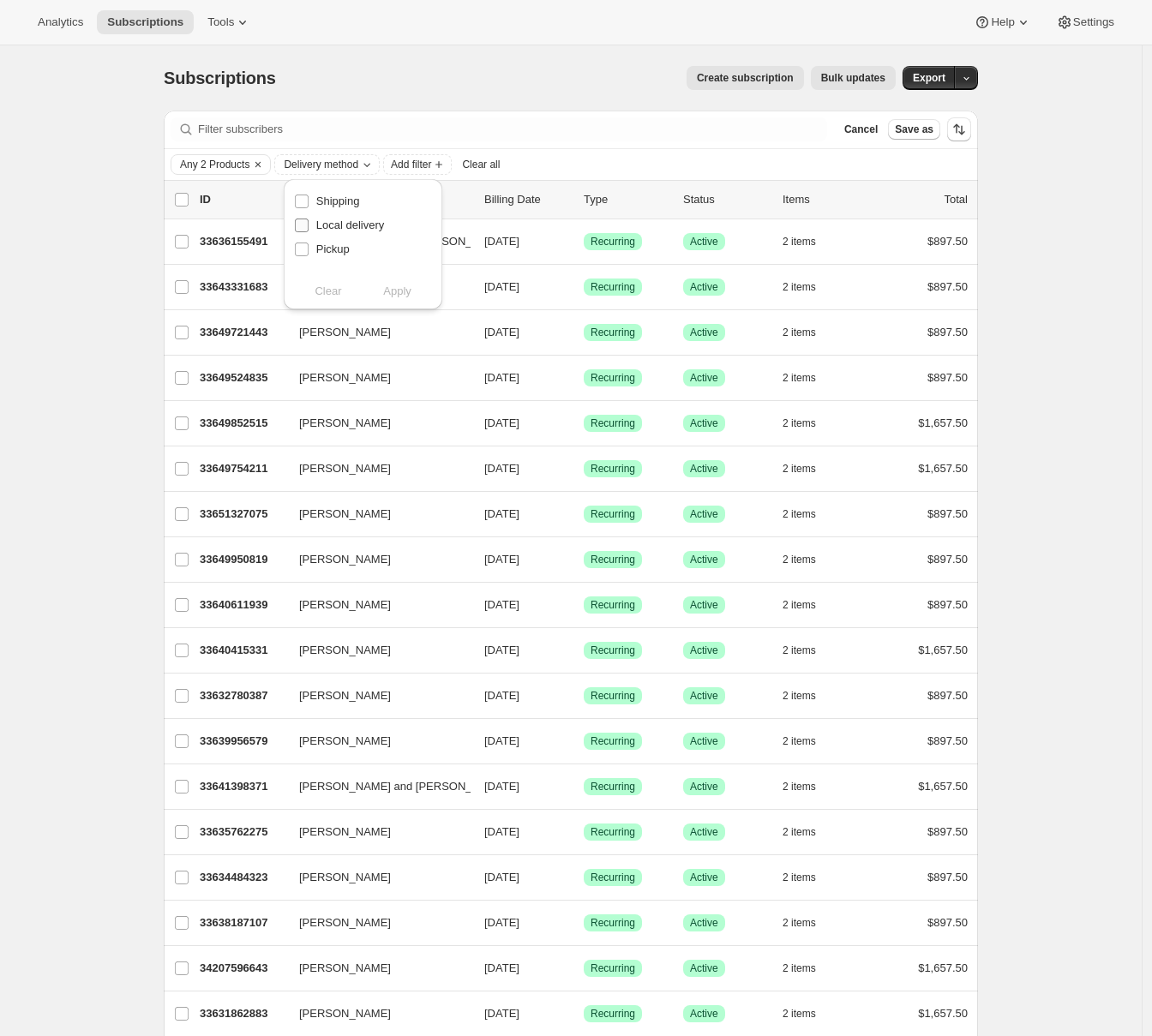
click at [302, 226] on input "Local delivery" at bounding box center [301, 225] width 14 height 14
click at [401, 289] on span "Apply" at bounding box center [397, 291] width 28 height 17
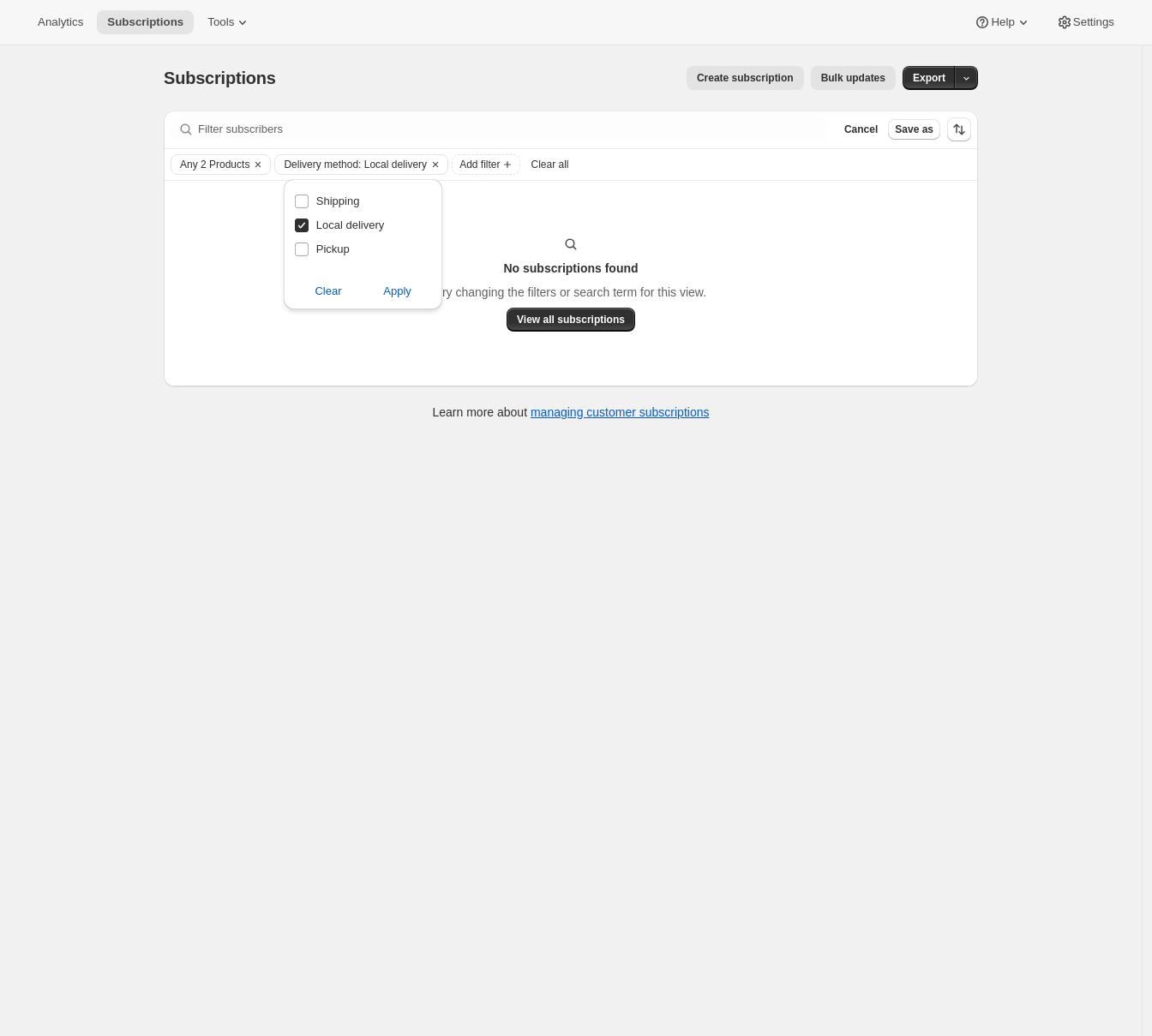
drag, startPoint x: 305, startPoint y: 220, endPoint x: 303, endPoint y: 230, distance: 10.2
click at [305, 220] on input "Local delivery" at bounding box center [301, 225] width 14 height 14
checkbox input "false"
click at [302, 251] on input "Pickup" at bounding box center [301, 248] width 14 height 14
checkbox input "true"
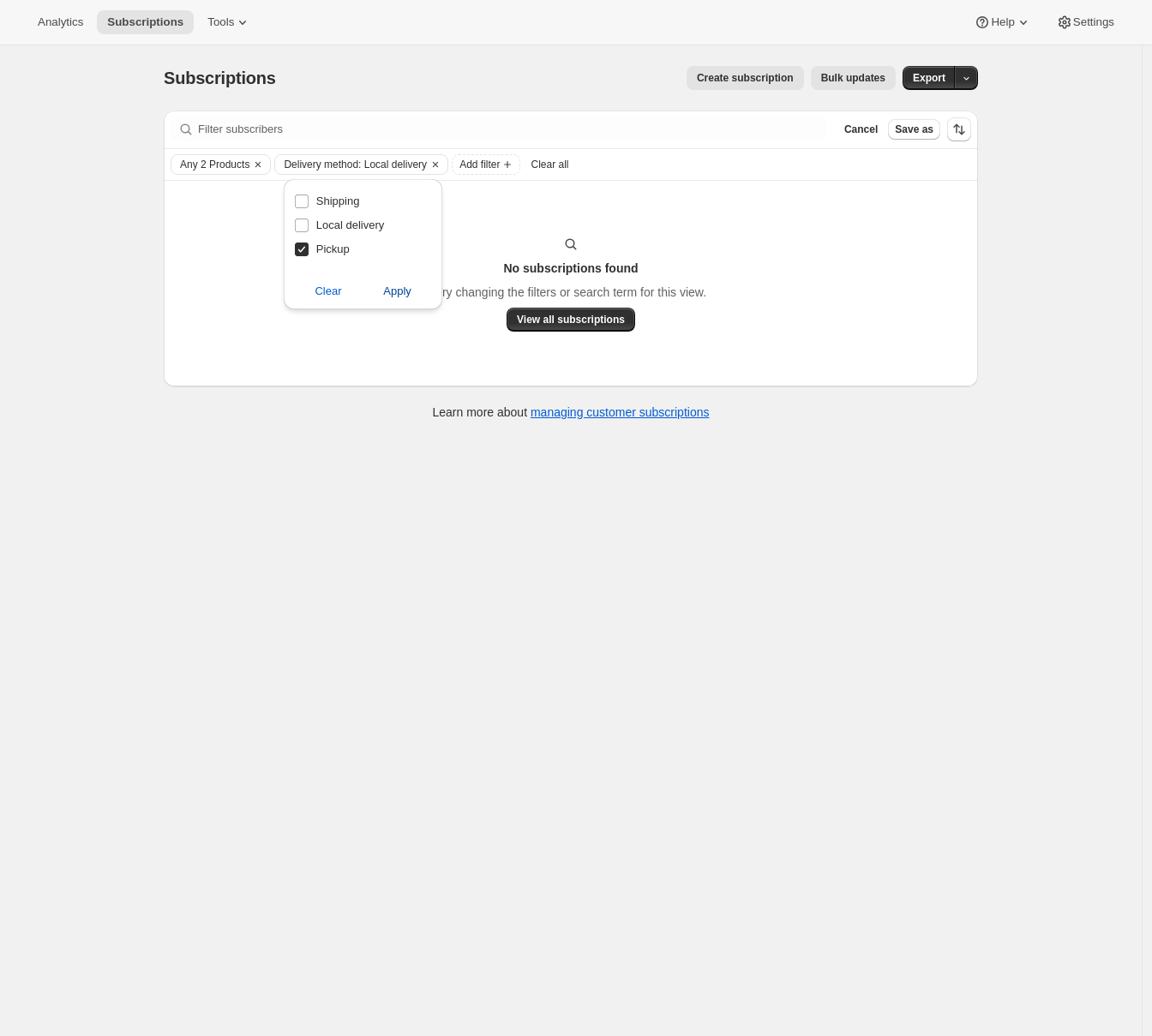
click at [405, 285] on span "Apply" at bounding box center [397, 291] width 28 height 17
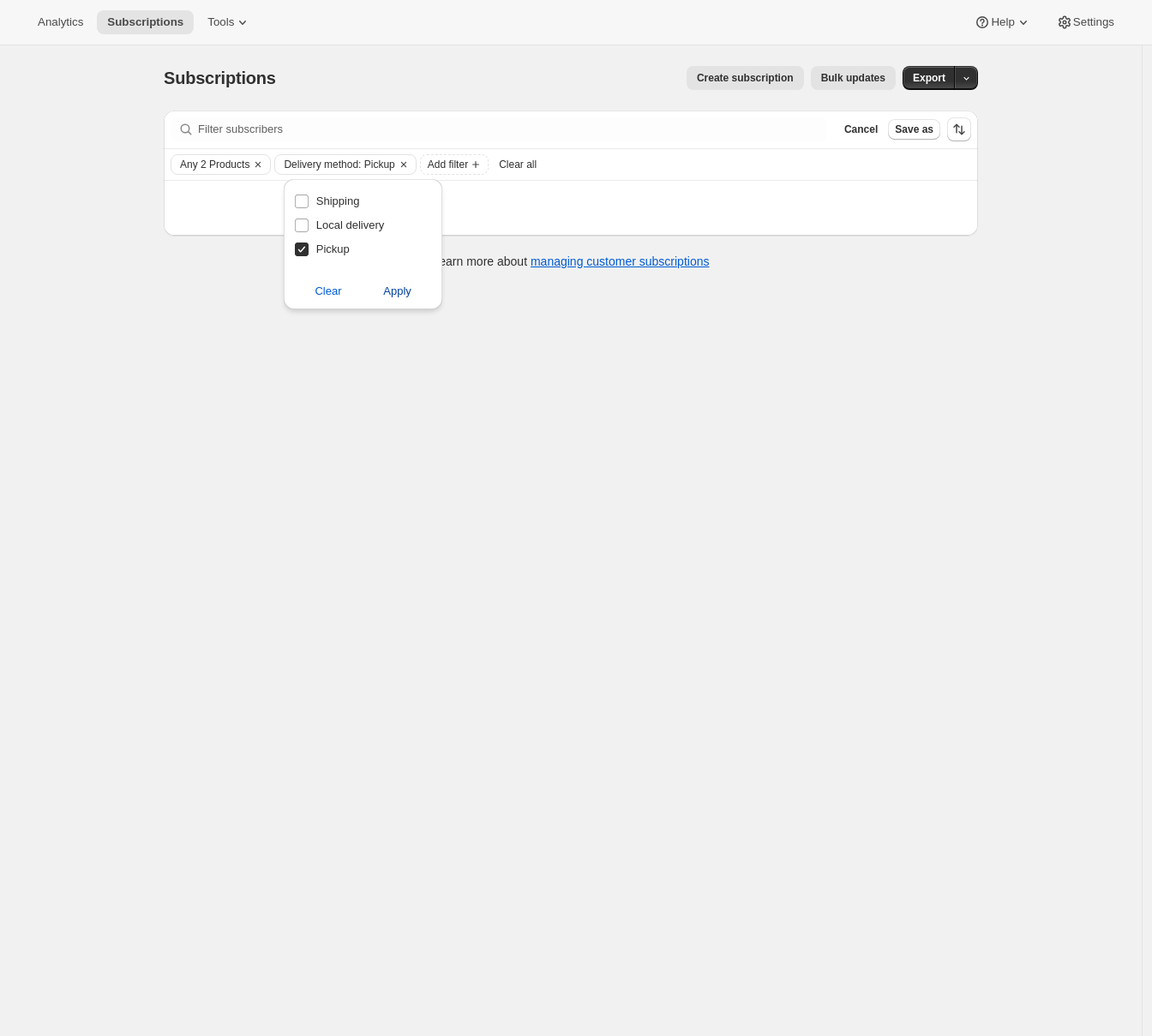
click at [392, 292] on span "Apply" at bounding box center [397, 291] width 28 height 17
click at [178, 404] on div "Subscriptions. This page is ready Subscriptions Create subscription Bulk update…" at bounding box center [570, 564] width 1142 height 1036
click at [411, 163] on icon "Clear" at bounding box center [404, 164] width 14 height 14
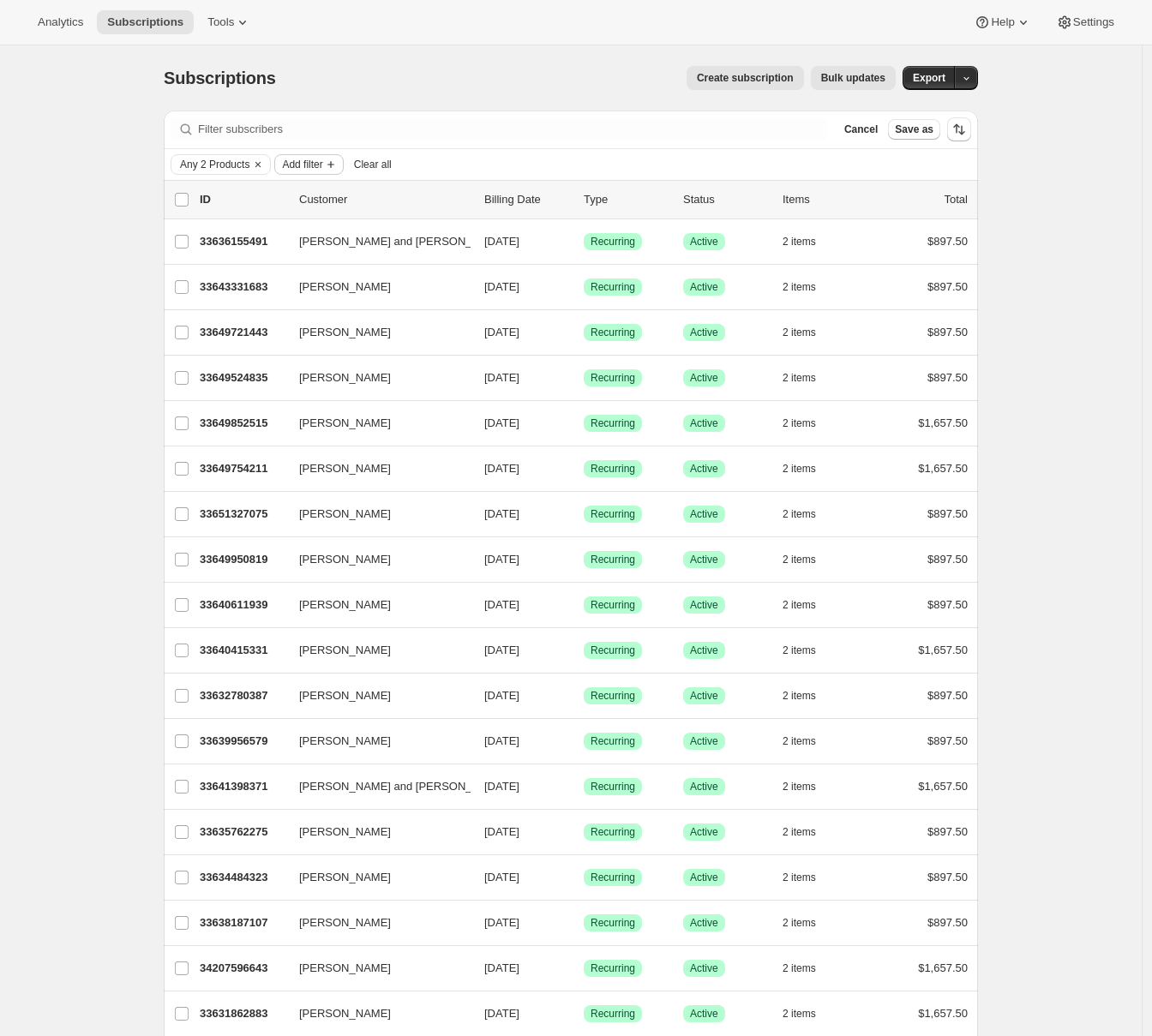
click at [322, 163] on span "Add filter" at bounding box center [302, 164] width 40 height 14
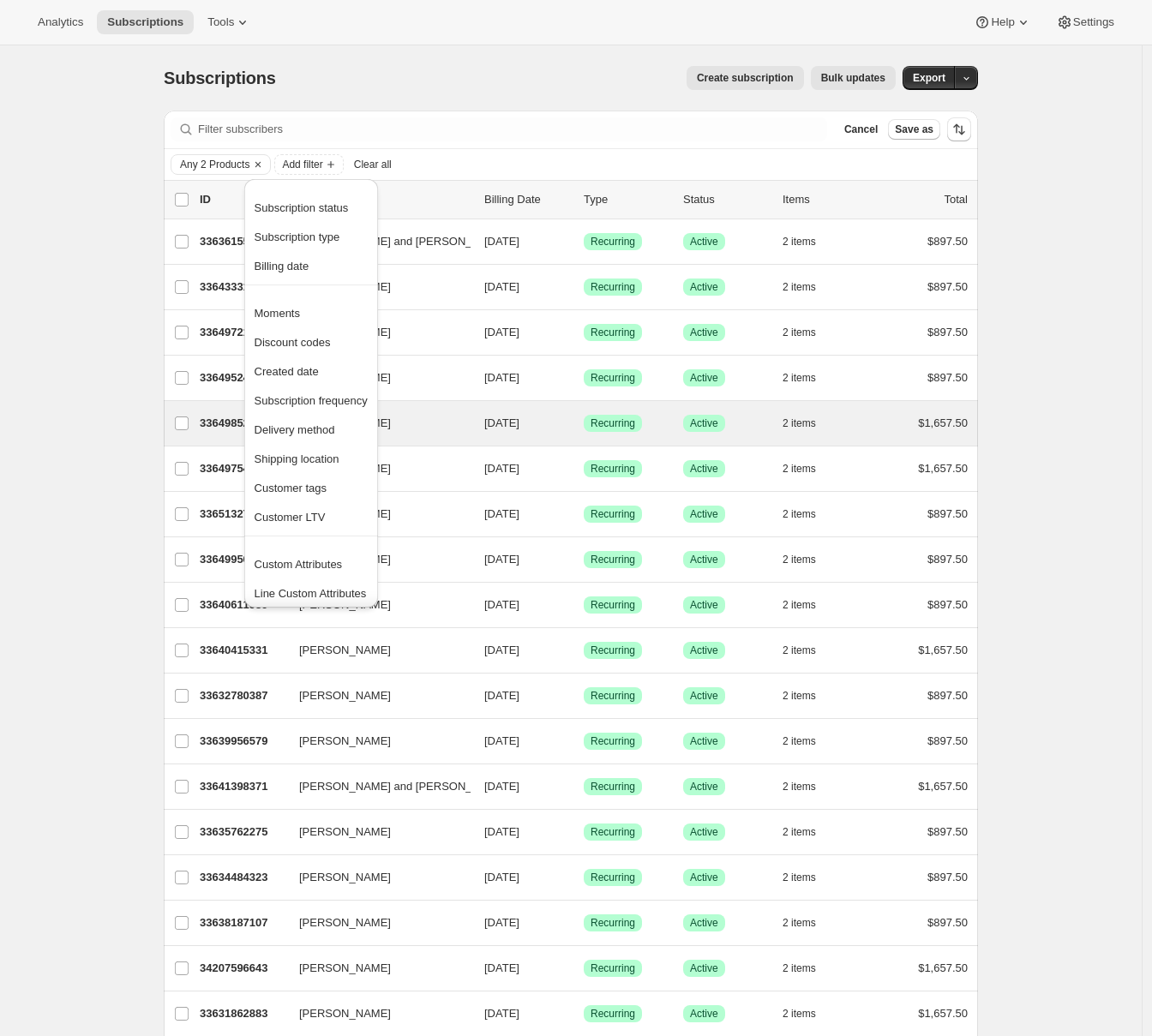
click at [323, 435] on span "Delivery method" at bounding box center [295, 430] width 81 height 13
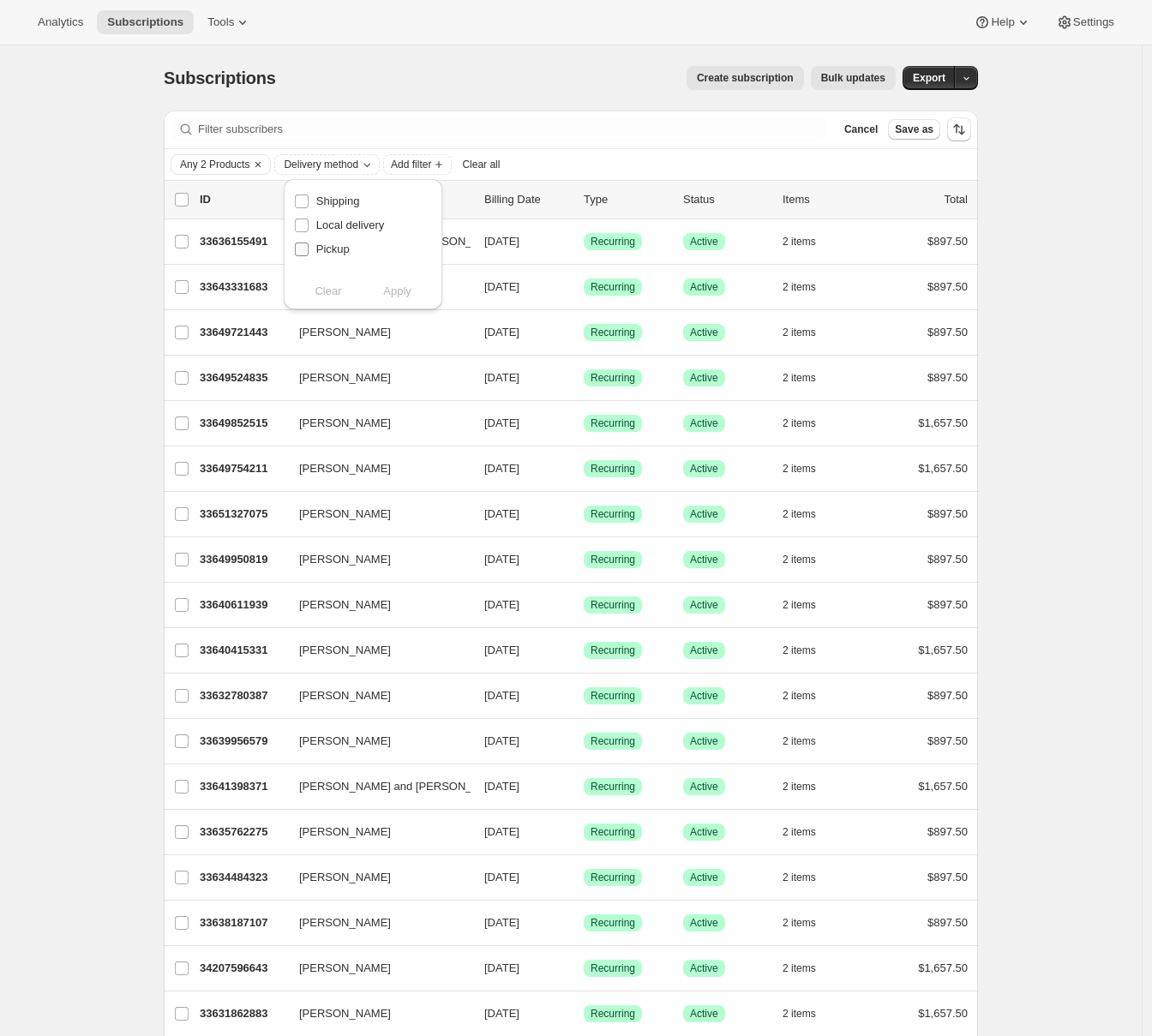
click at [301, 248] on input "Pickup" at bounding box center [301, 248] width 14 height 14
checkbox input "true"
click at [417, 288] on button "Apply" at bounding box center [397, 292] width 90 height 28
click at [876, 76] on span "Bulk updates" at bounding box center [853, 78] width 64 height 14
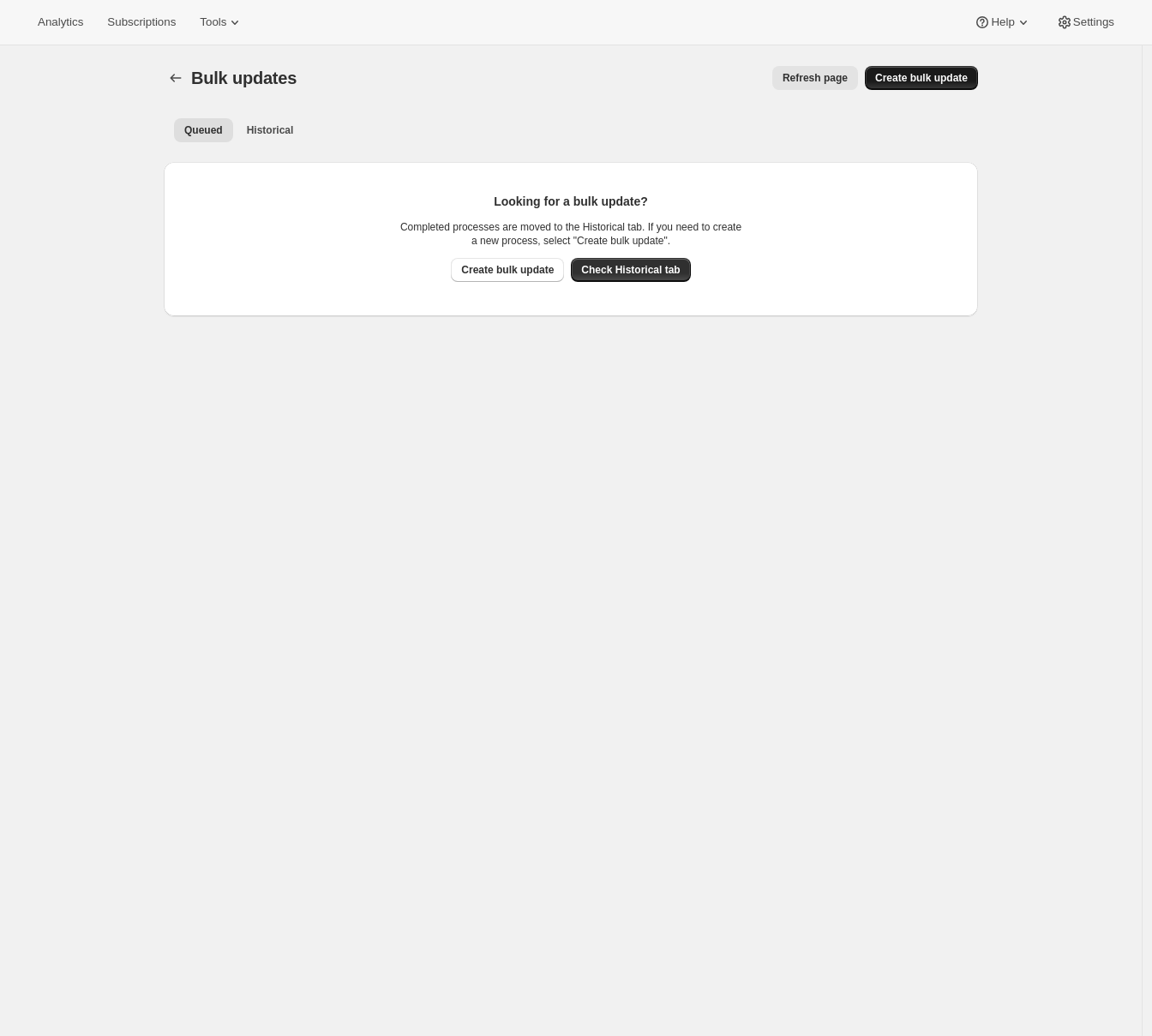
click at [898, 83] on span "Create bulk update" at bounding box center [921, 78] width 93 height 14
select select "17"
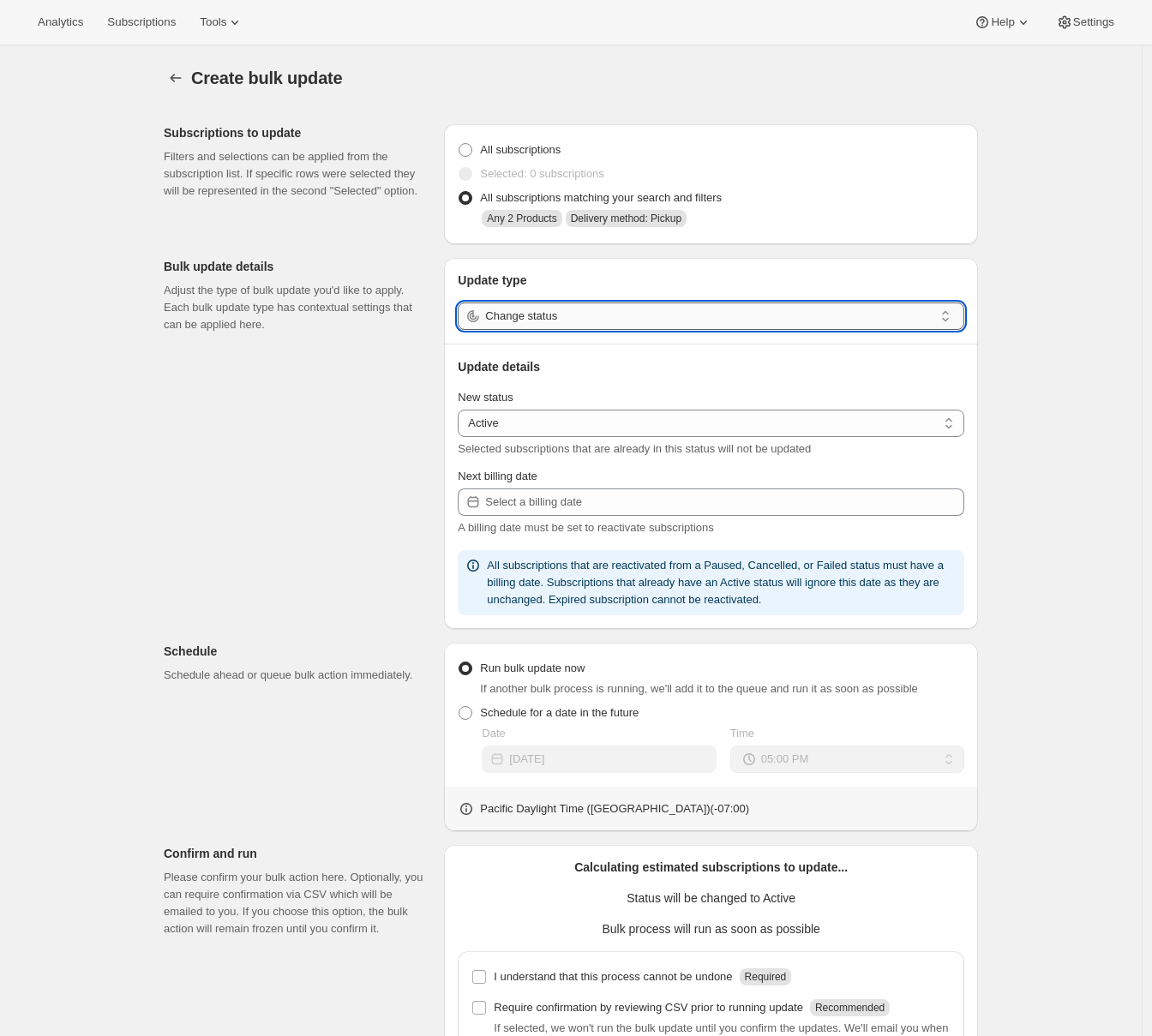
click at [544, 314] on input "Change status" at bounding box center [709, 316] width 449 height 28
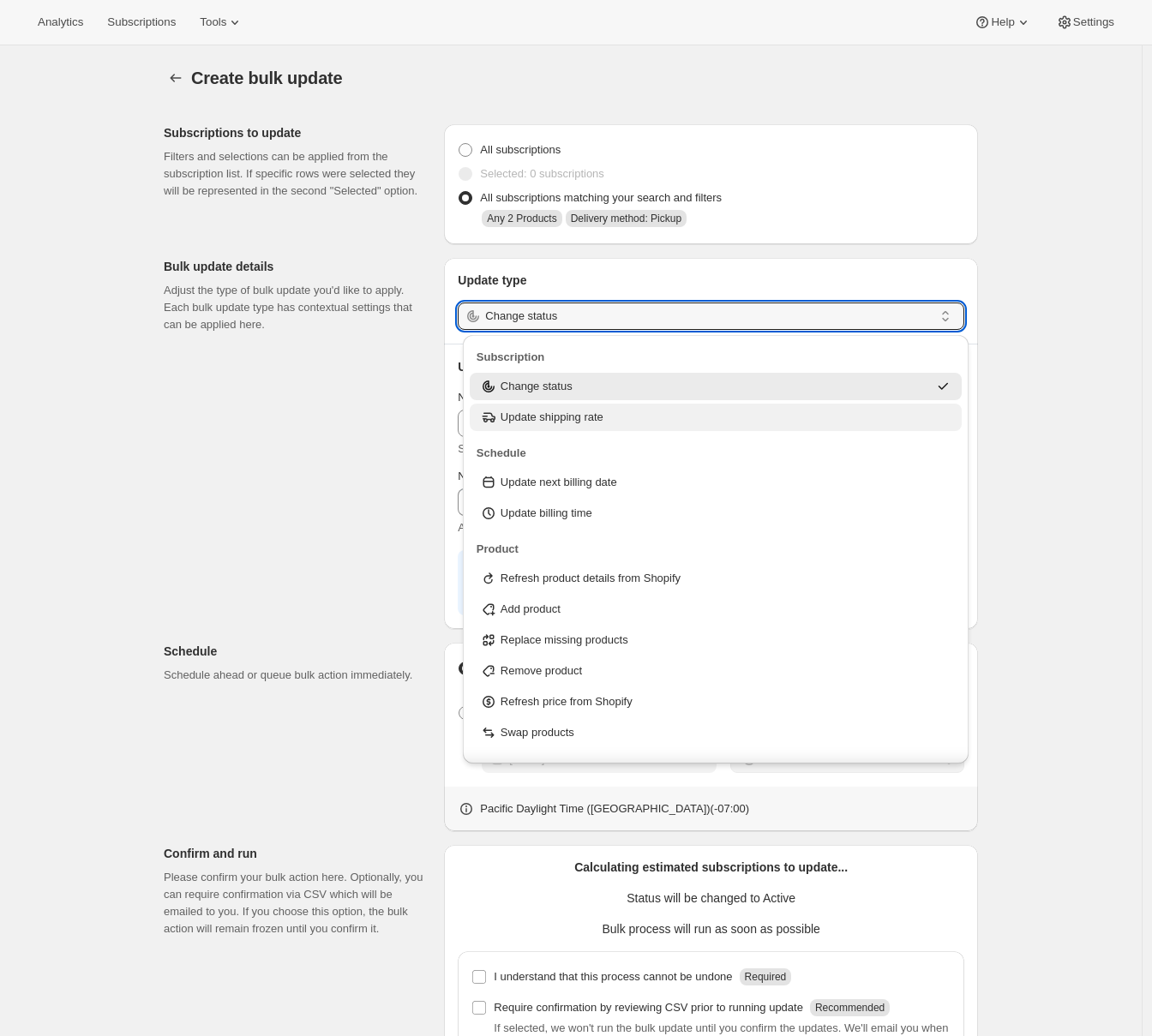
click at [547, 414] on p "Update shipping rate" at bounding box center [552, 417] width 103 height 17
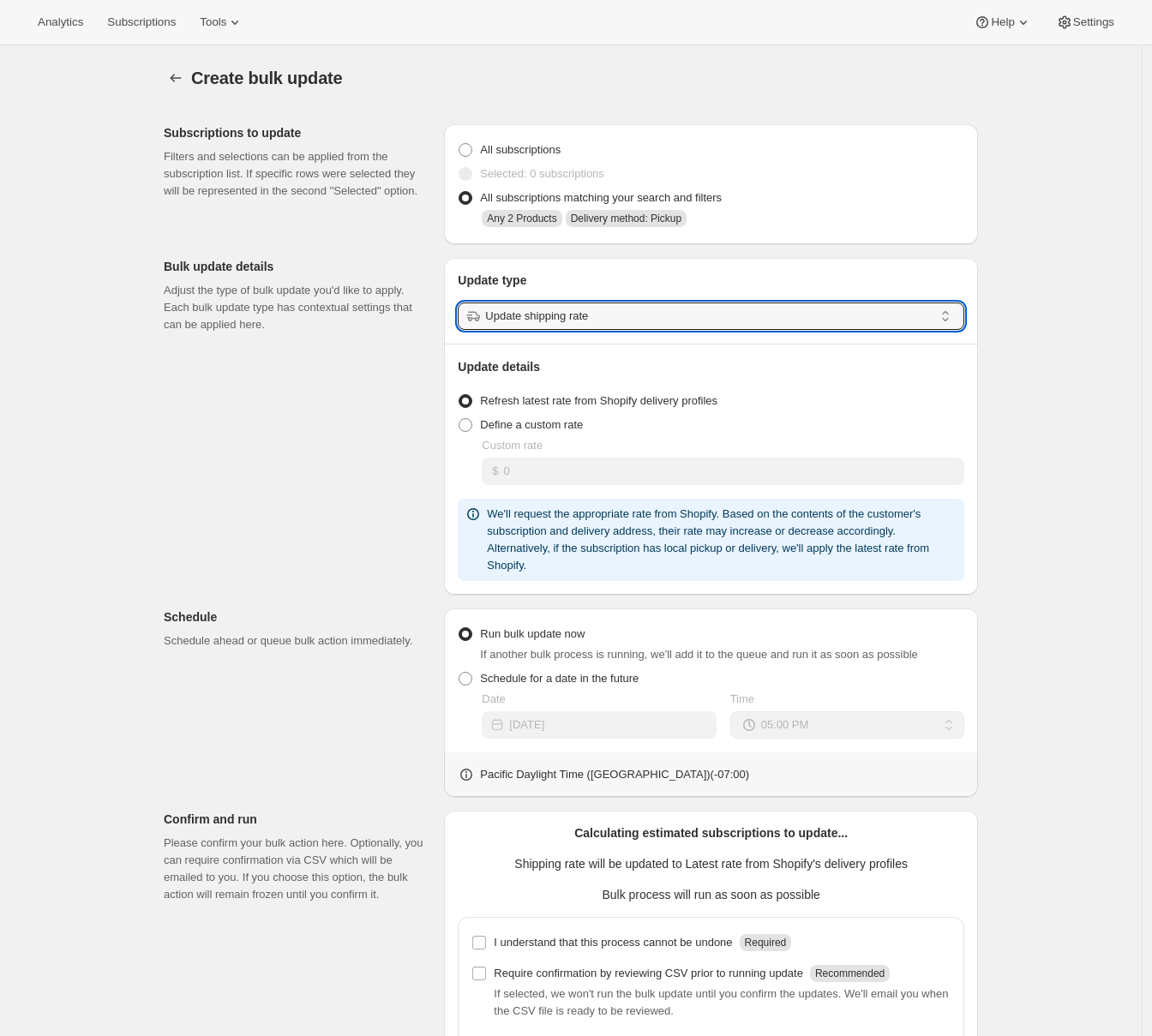
type input "Update shipping rate"
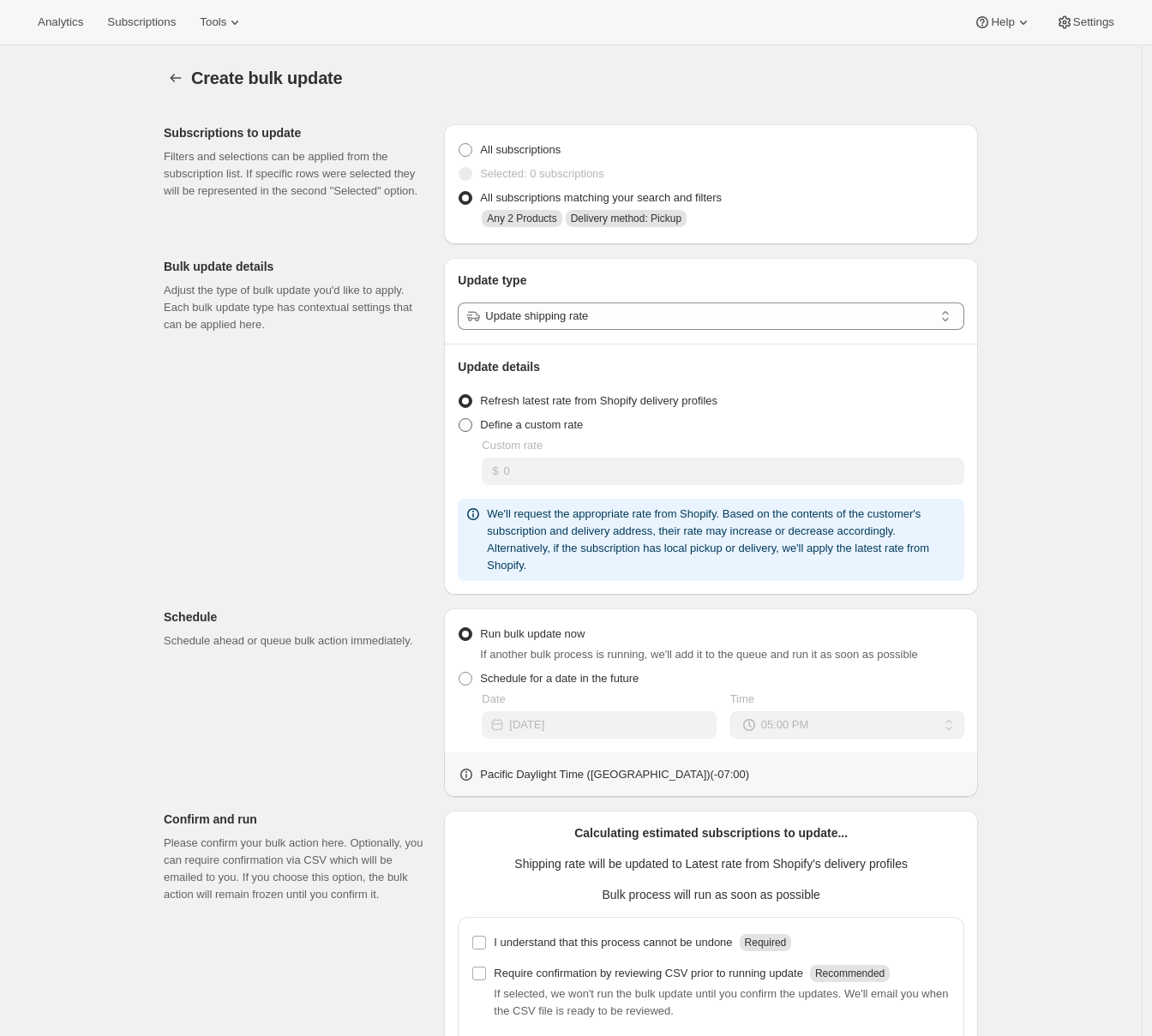
click at [535, 423] on span "Define a custom rate" at bounding box center [531, 424] width 103 height 13
click at [460, 419] on input "Define a custom rate" at bounding box center [459, 418] width 1 height 1
radio input "true"
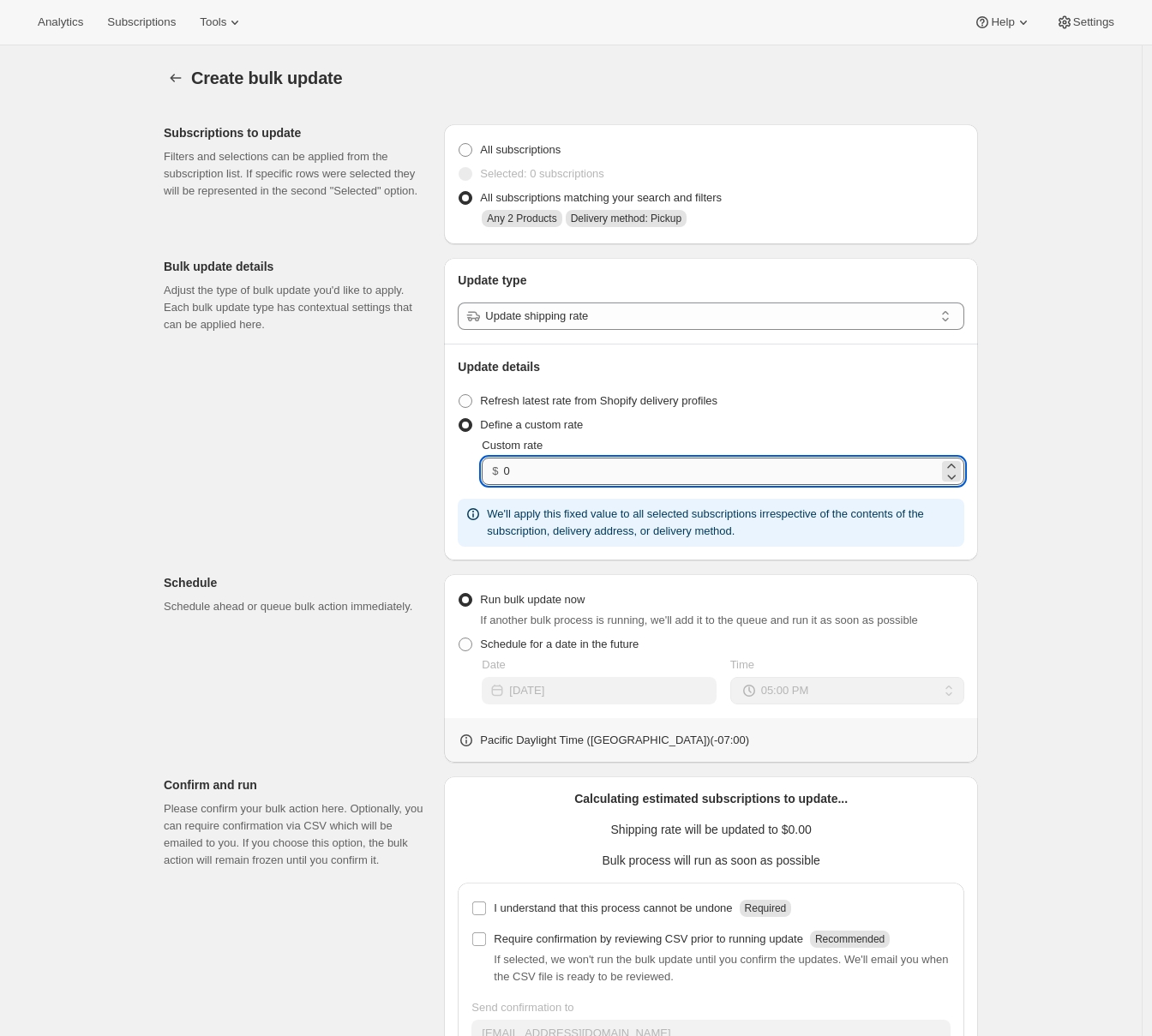
click at [537, 468] on input "0" at bounding box center [721, 471] width 435 height 28
click at [324, 506] on div "Subscriptions to update Filters and selections can be applied from the subscrip…" at bounding box center [564, 619] width 828 height 1016
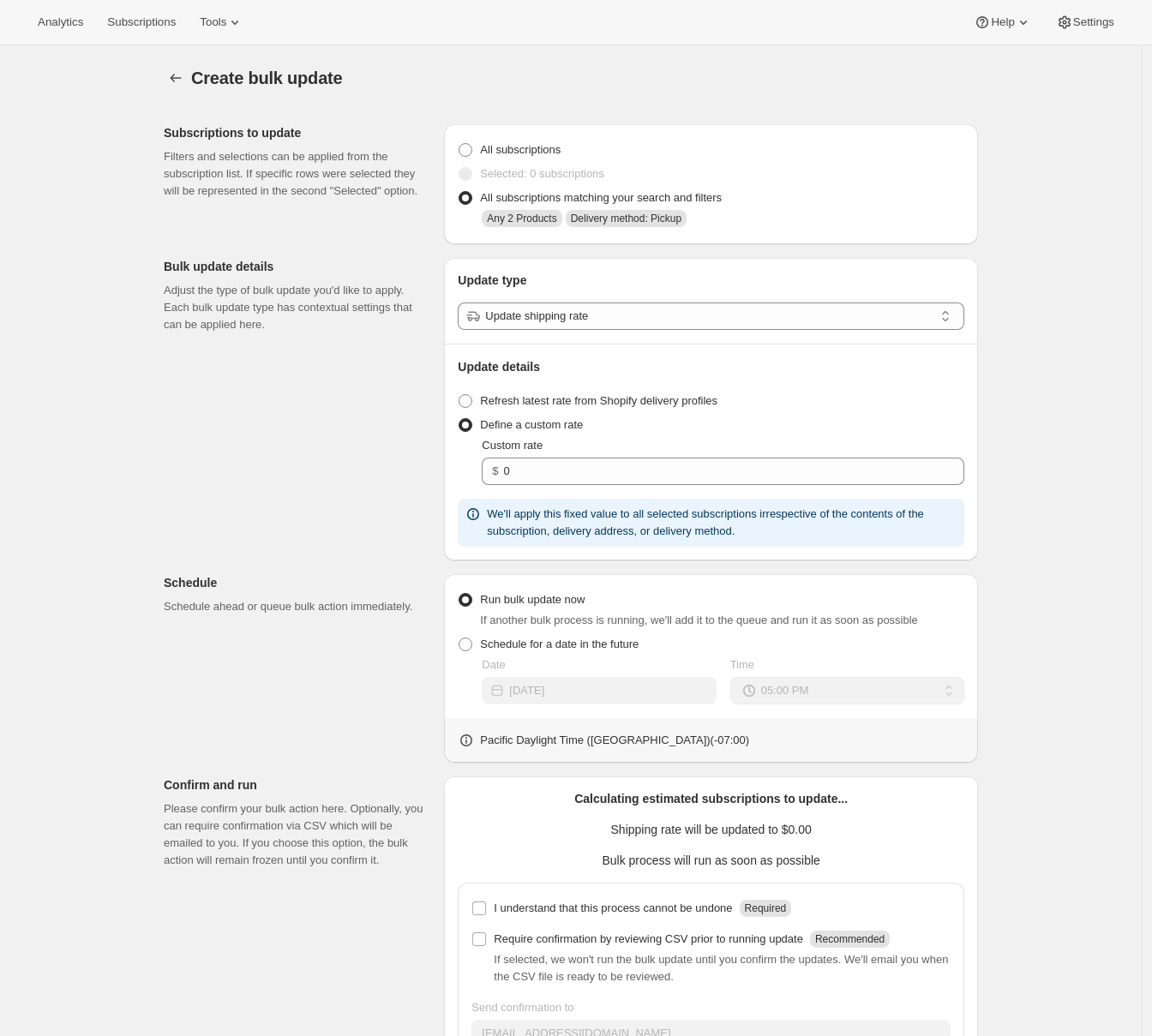
scroll to position [119, 0]
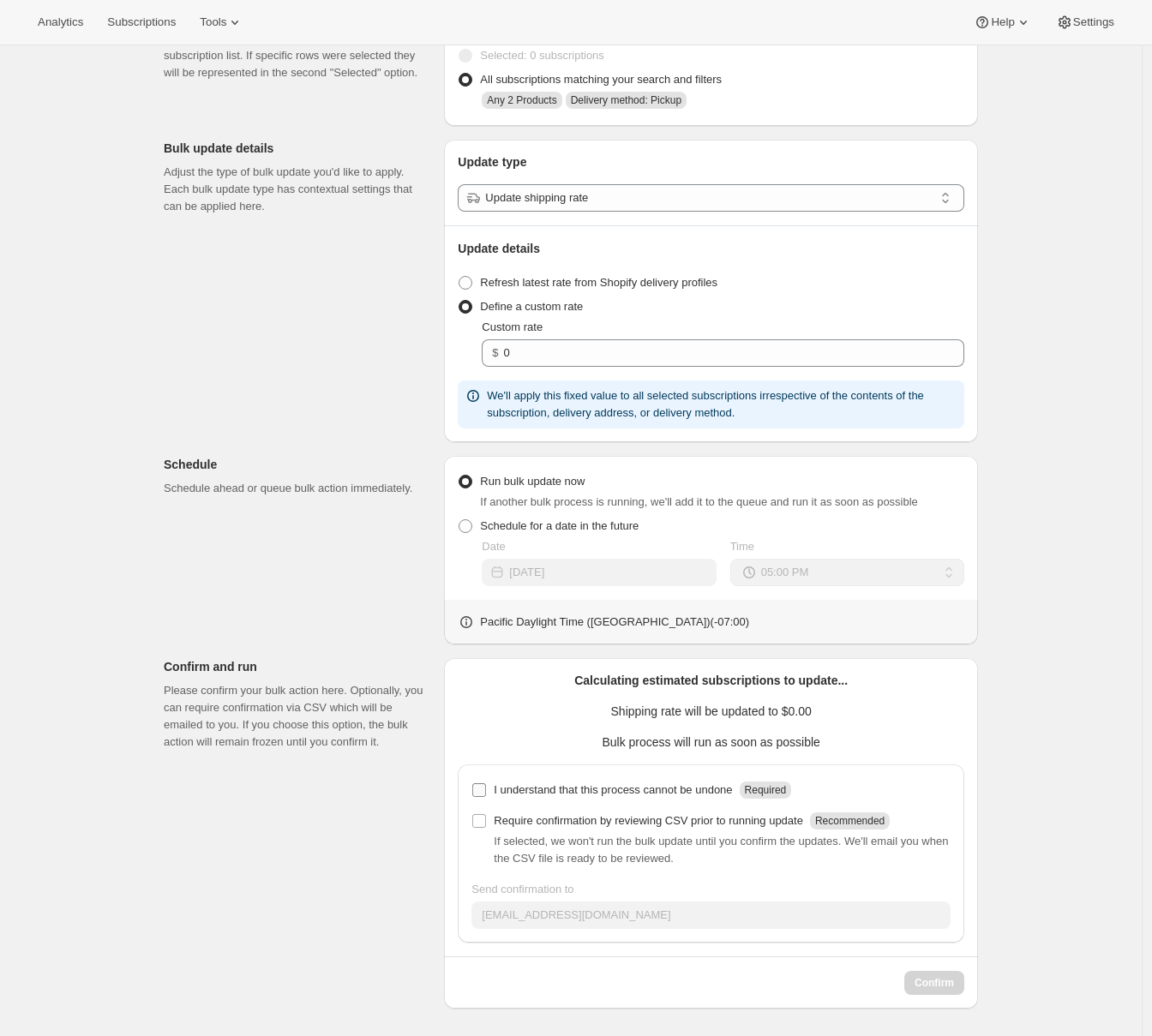
click at [505, 789] on p "I understand that this process cannot be undone" at bounding box center [613, 789] width 238 height 17
click at [486, 789] on input "I understand that this process cannot be undone Required" at bounding box center [479, 789] width 14 height 14
checkbox input "true"
click at [935, 982] on span "Confirm" at bounding box center [934, 982] width 39 height 14
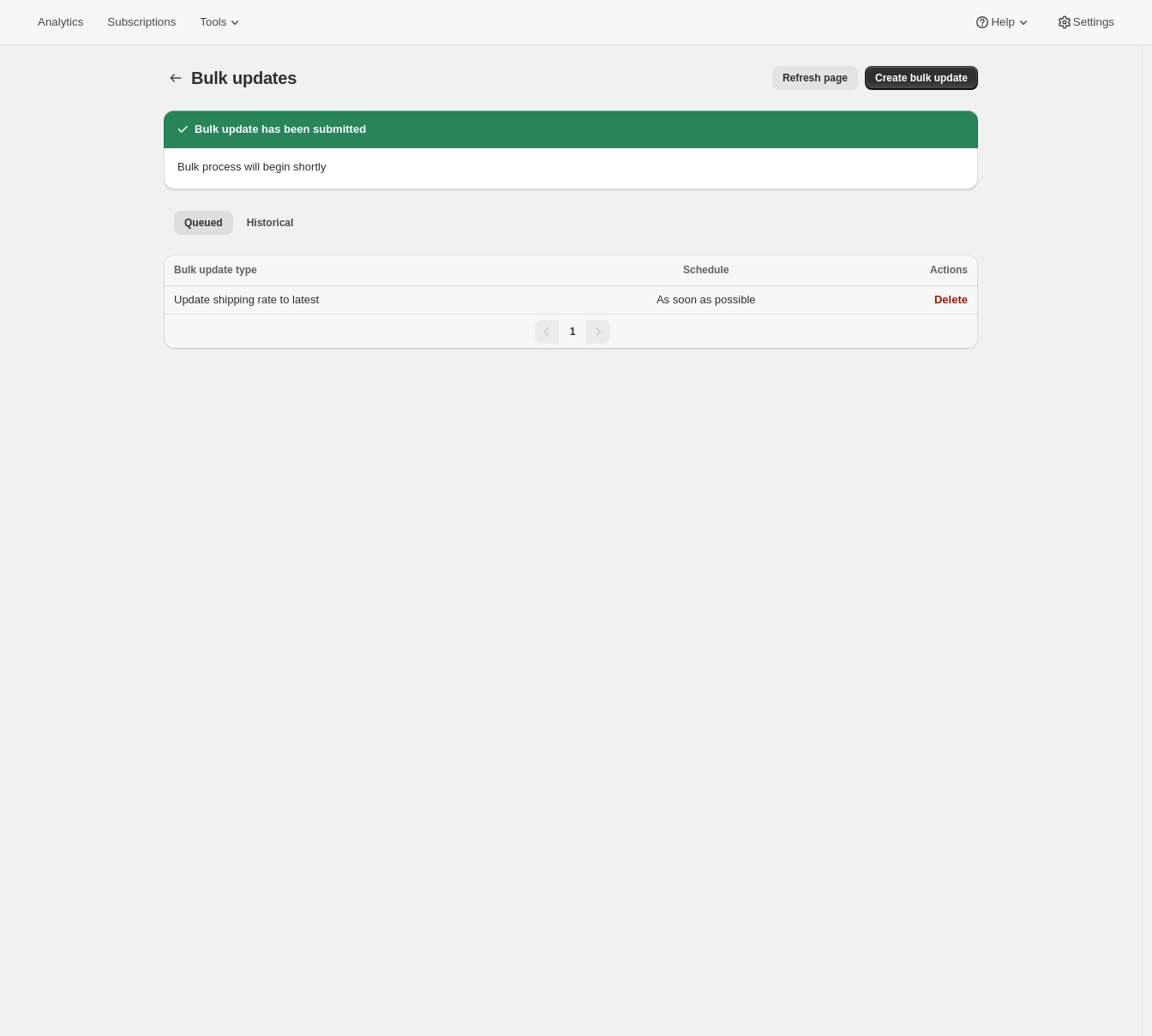
click at [358, 301] on td "Update shipping rate to latest" at bounding box center [365, 300] width 404 height 28
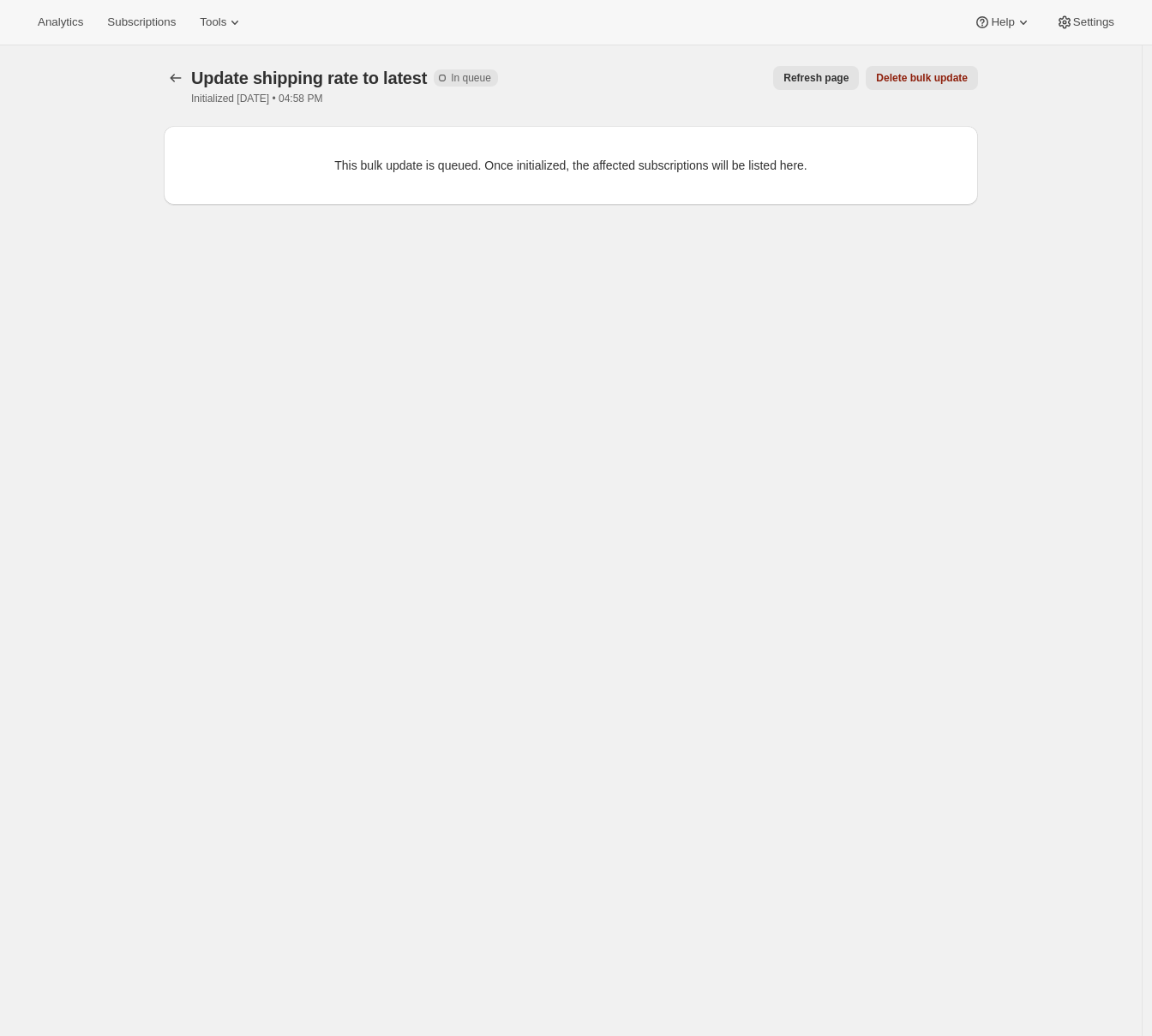
click at [817, 85] on button "Refresh page" at bounding box center [815, 78] width 85 height 24
click at [802, 78] on span "Refresh page" at bounding box center [815, 78] width 65 height 14
click at [819, 72] on span "Refresh page" at bounding box center [815, 78] width 65 height 14
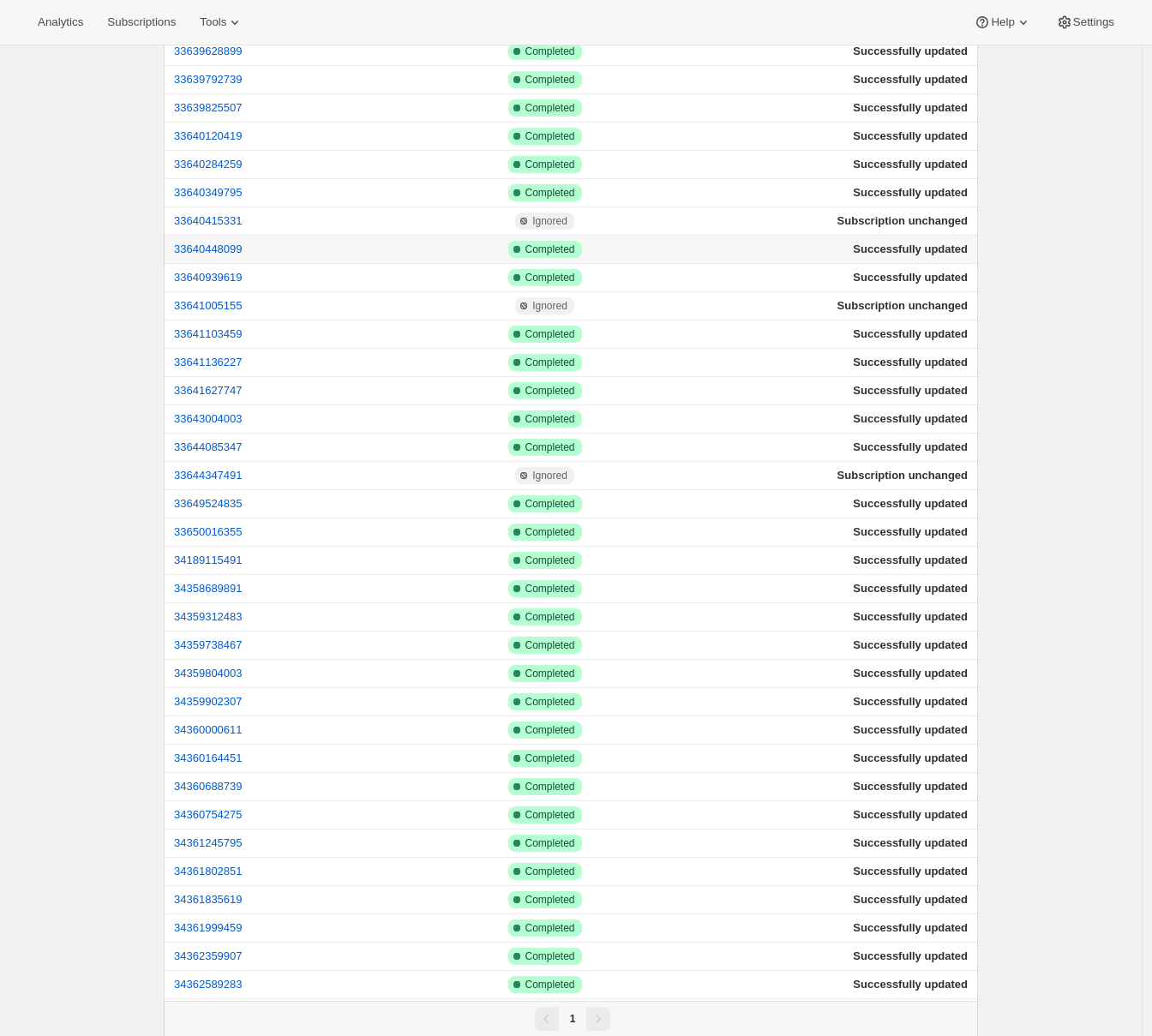
scroll to position [919, 0]
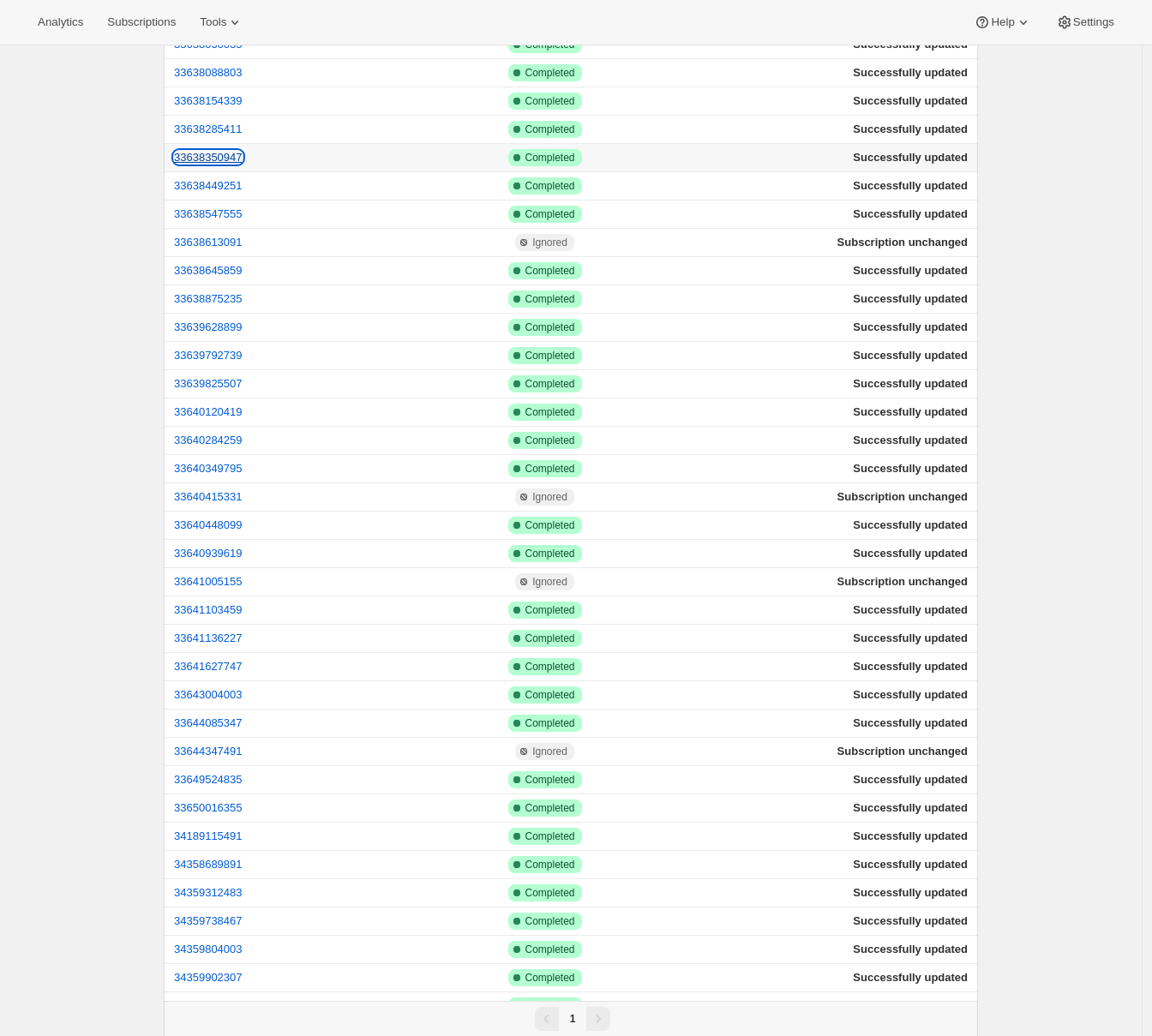
click at [229, 158] on button "33638350947" at bounding box center [208, 157] width 69 height 13
click at [223, 215] on button "33638547555" at bounding box center [208, 214] width 69 height 13
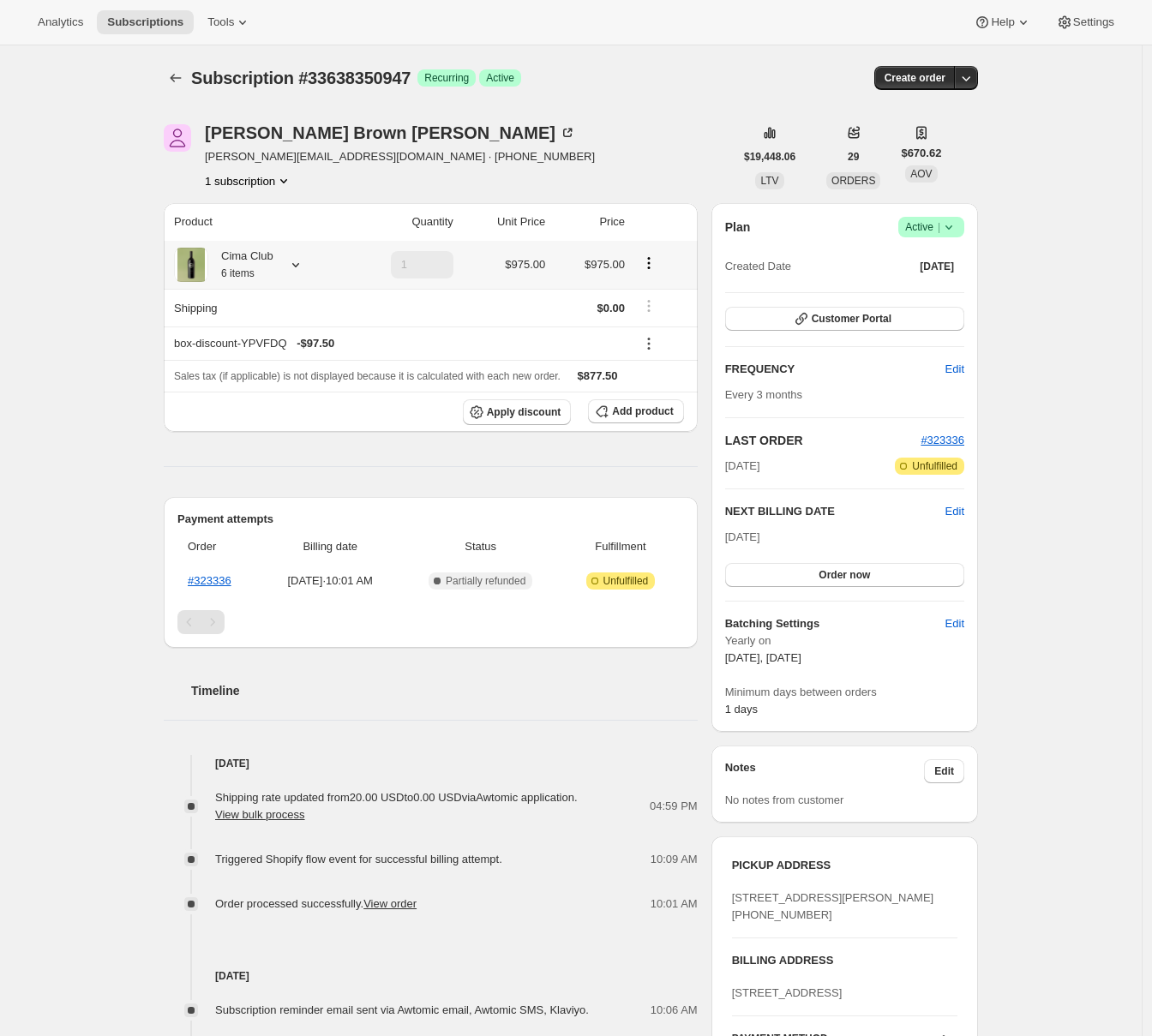
click at [294, 270] on icon at bounding box center [295, 264] width 17 height 17
click at [109, 258] on div "Subscription #33638350947. This page is ready Subscription #33638350947 Success…" at bounding box center [570, 802] width 1142 height 1513
click at [111, 345] on div "Subscription #33638350947. This page is ready Subscription #33638350947 Success…" at bounding box center [570, 802] width 1142 height 1513
click at [299, 265] on icon at bounding box center [295, 265] width 6 height 5
click at [77, 301] on div "Subscription #33638350947. This page is ready Subscription #33638350947 Success…" at bounding box center [570, 802] width 1142 height 1513
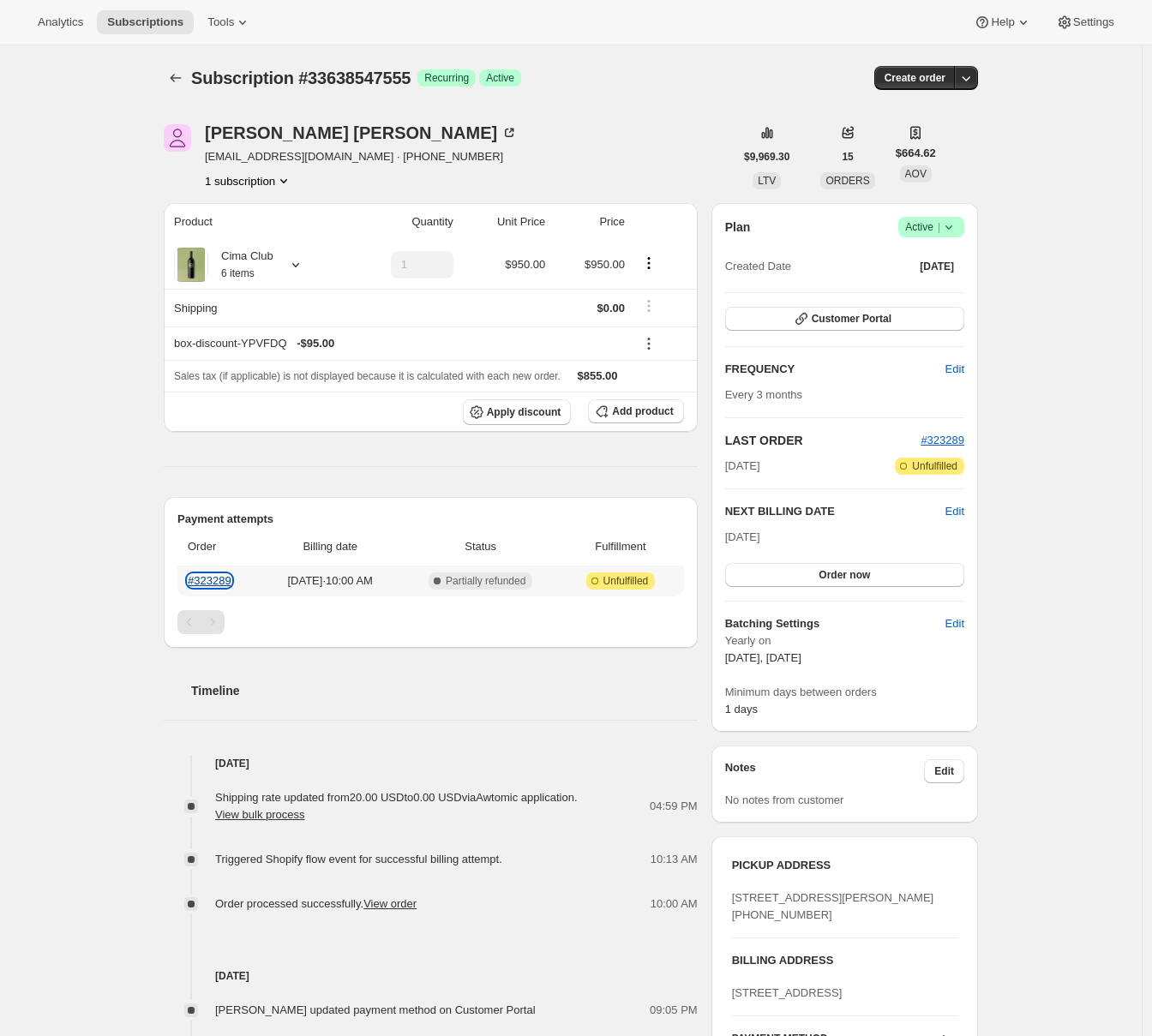
click at [216, 583] on link "#323289" at bounding box center [210, 580] width 44 height 13
